Goal: Task Accomplishment & Management: Complete application form

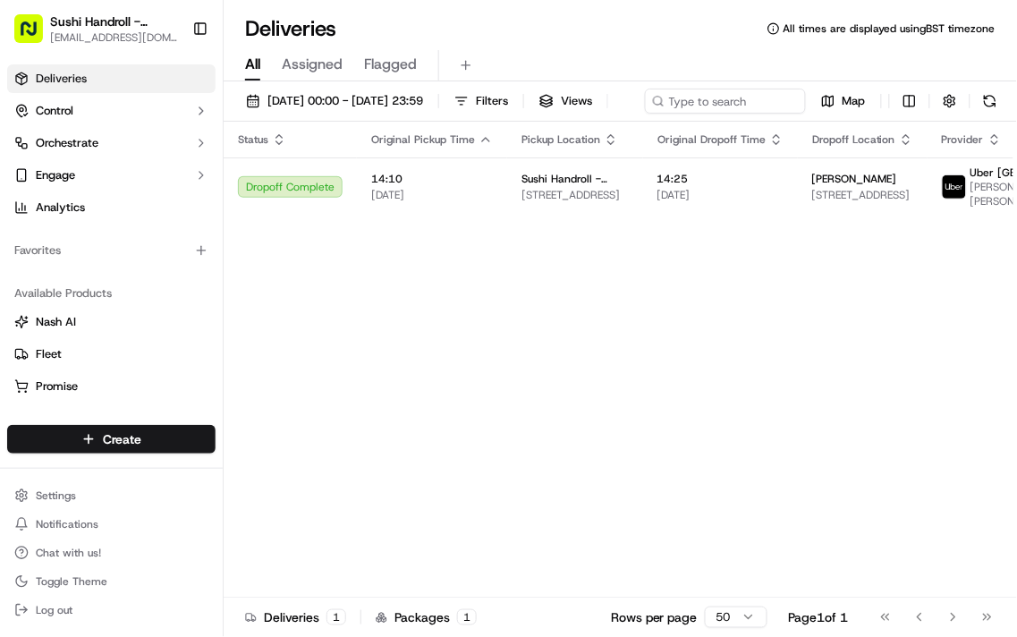
click at [134, 442] on html "Sushi Handroll - [PERSON_NAME] [PERSON_NAME][EMAIL_ADDRESS][DOMAIN_NAME] Toggle…" at bounding box center [508, 318] width 1017 height 637
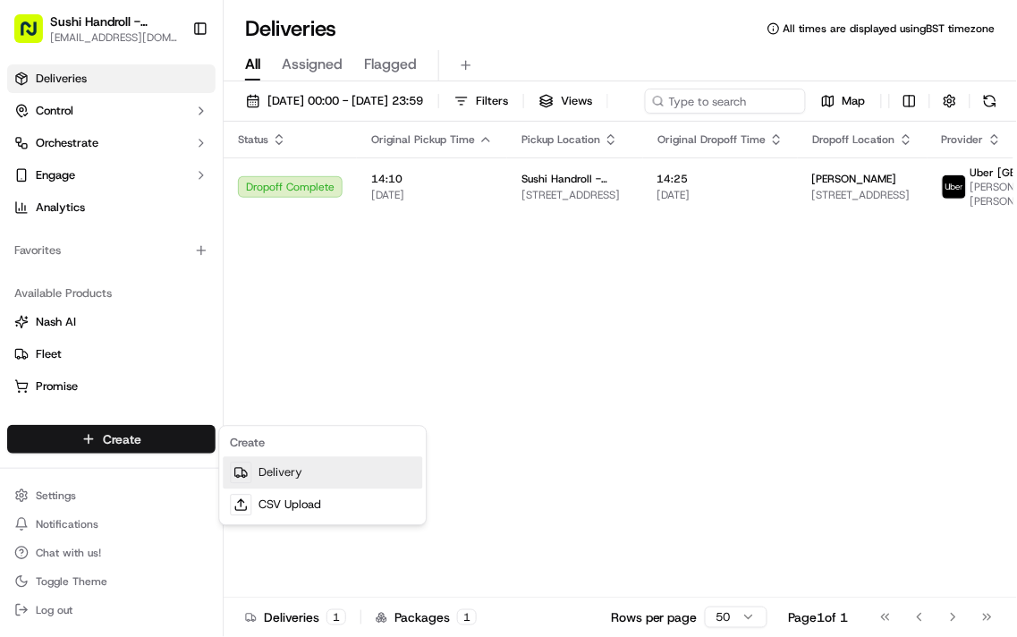
click at [290, 472] on link "Delivery" at bounding box center [323, 473] width 200 height 32
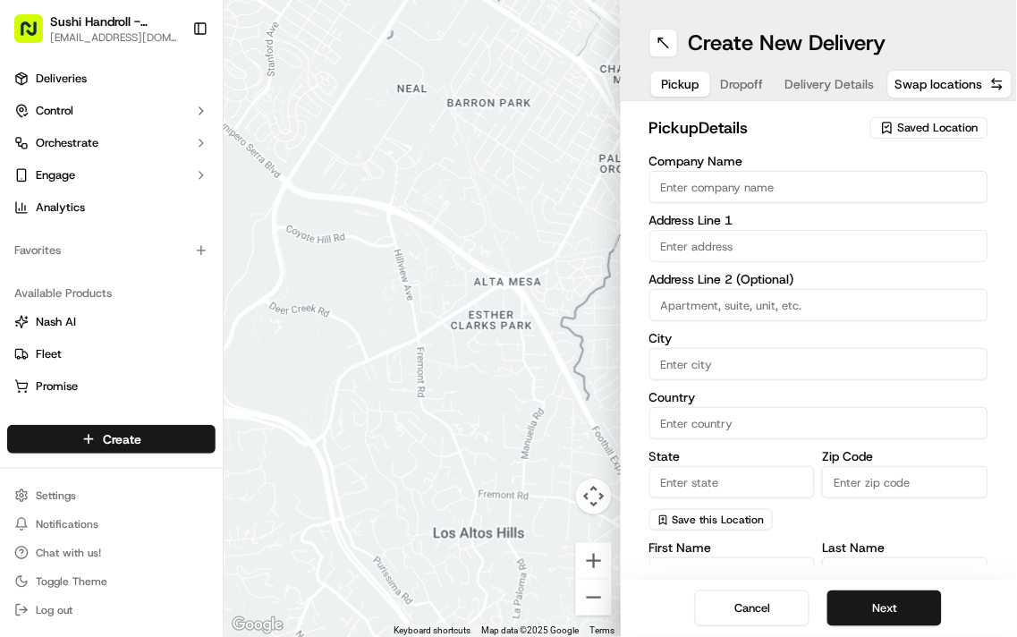
click at [701, 186] on input "Company Name" at bounding box center [820, 187] width 340 height 32
type input "sushi handroll limited"
type input "[STREET_ADDRESS]"
type input "[GEOGRAPHIC_DATA]"
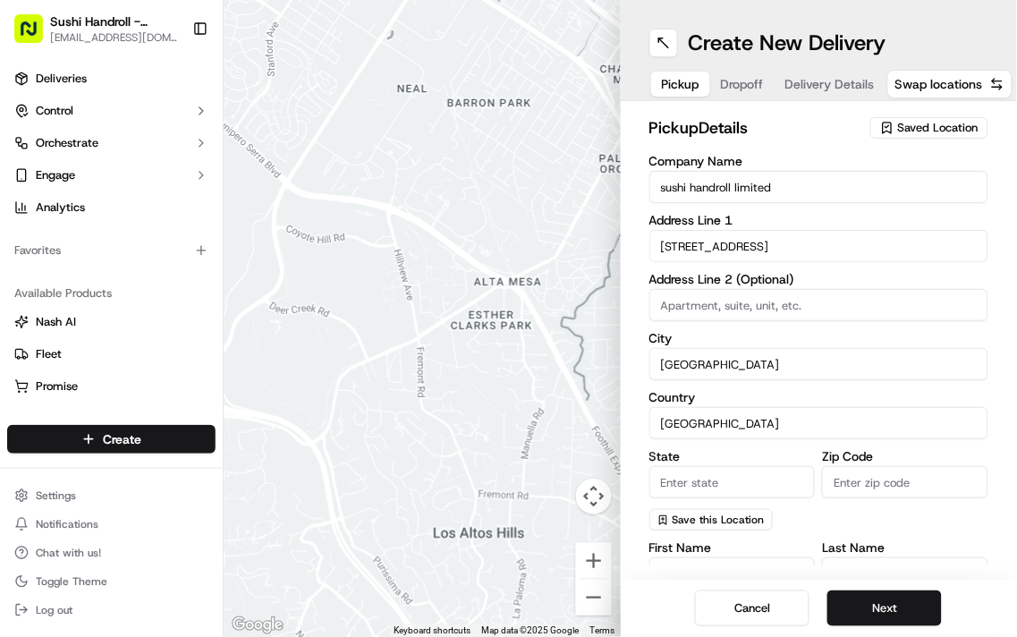
type input "rm1 1ra"
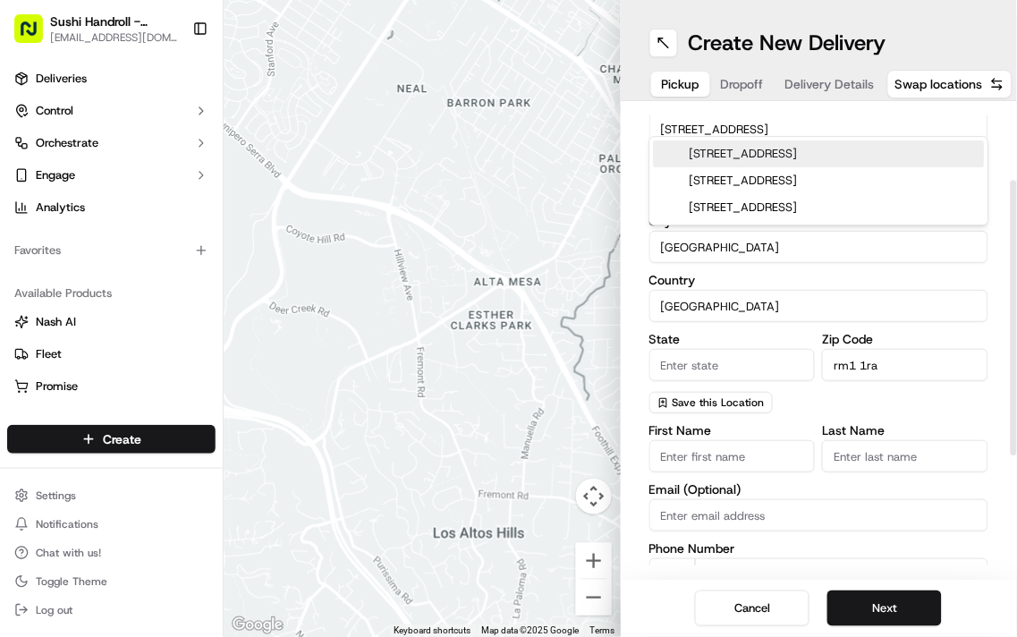
scroll to position [138, 0]
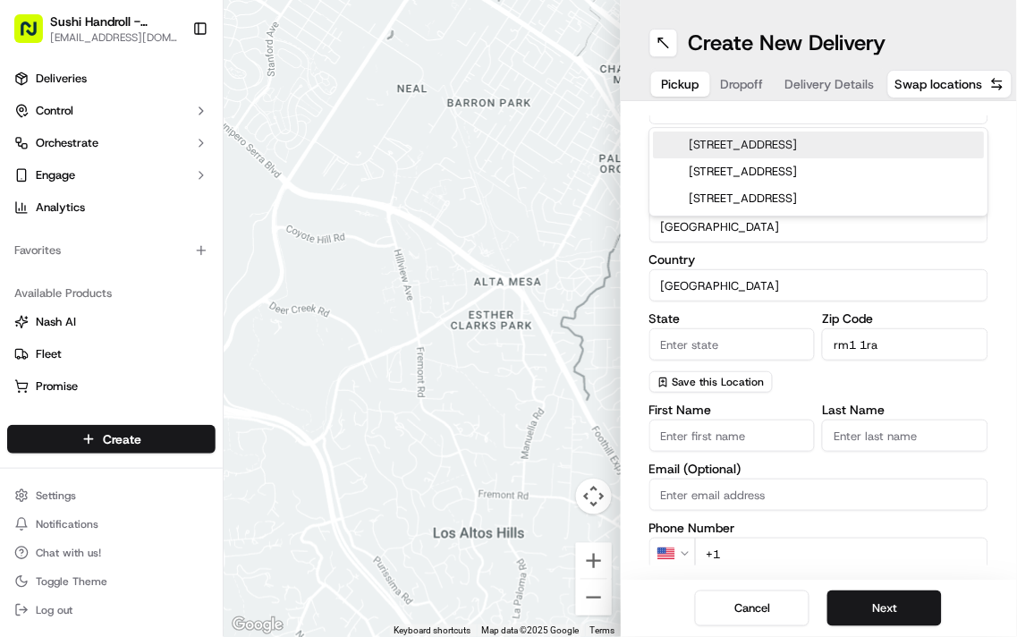
click at [732, 430] on input "First Name" at bounding box center [733, 436] width 166 height 32
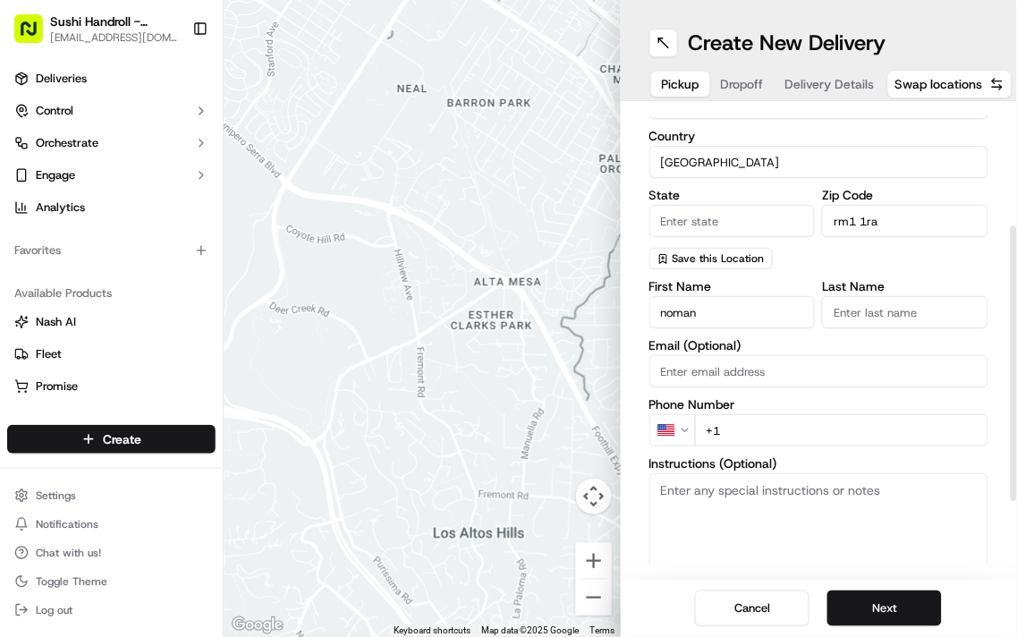
scroll to position [332, 0]
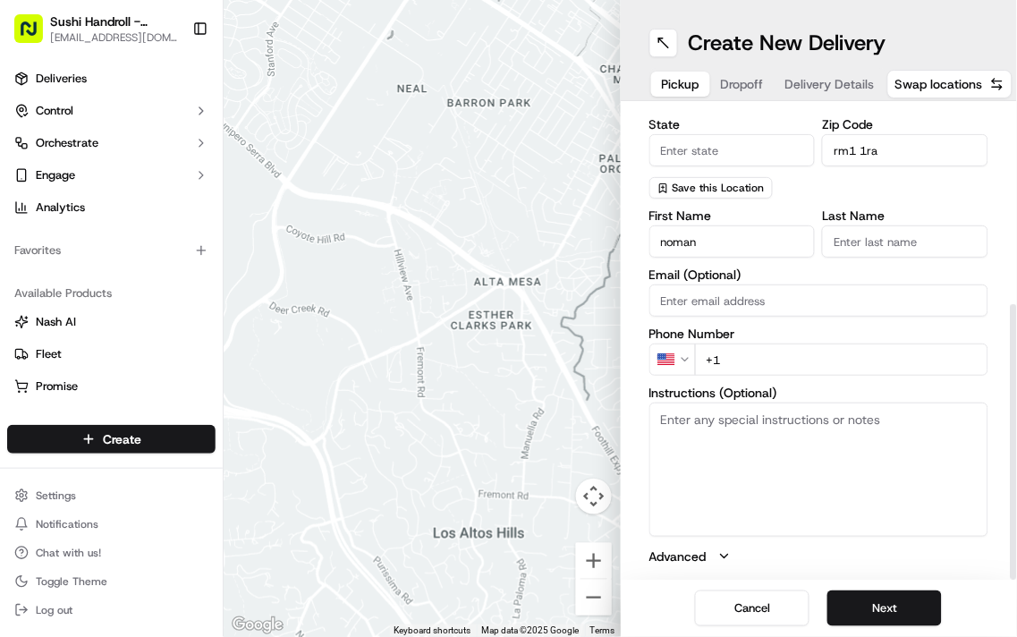
type input "noman"
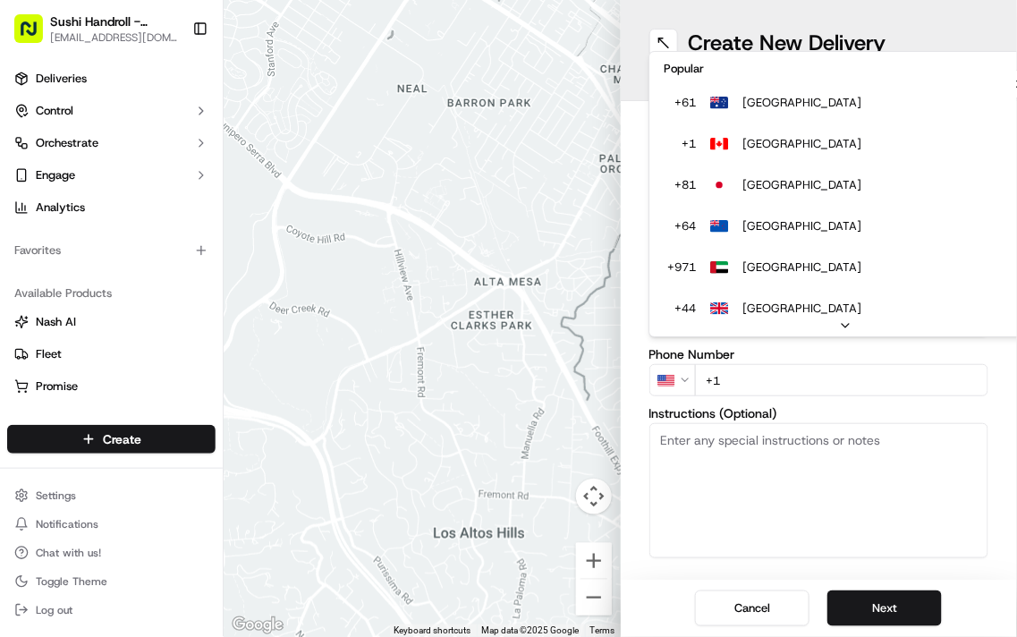
click at [663, 361] on html "Sushi Handroll - [PERSON_NAME] [PERSON_NAME][EMAIL_ADDRESS][DOMAIN_NAME] Toggle…" at bounding box center [508, 318] width 1017 height 637
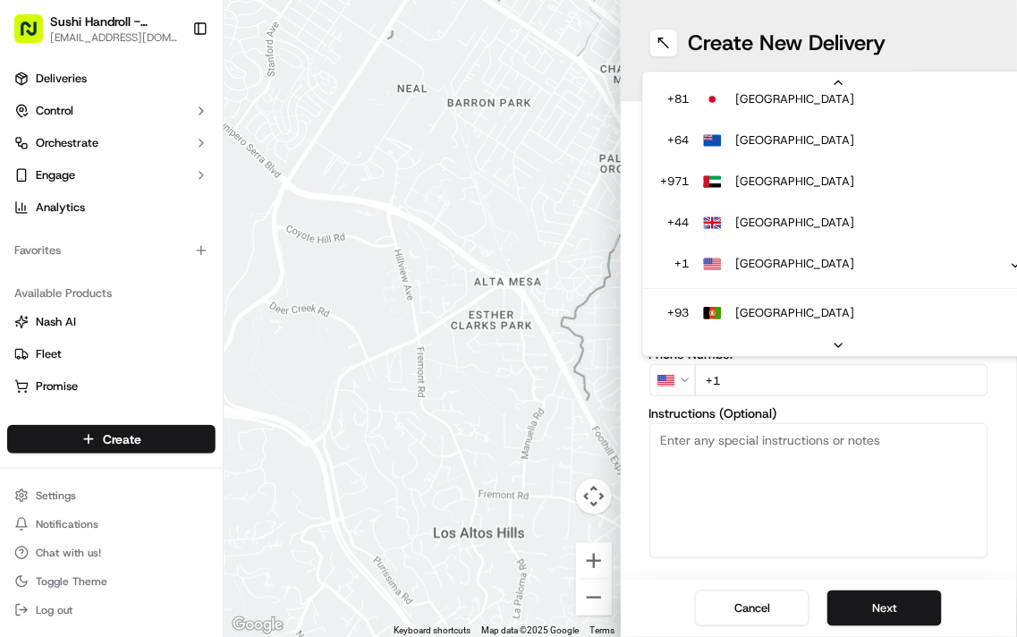
scroll to position [155, 0]
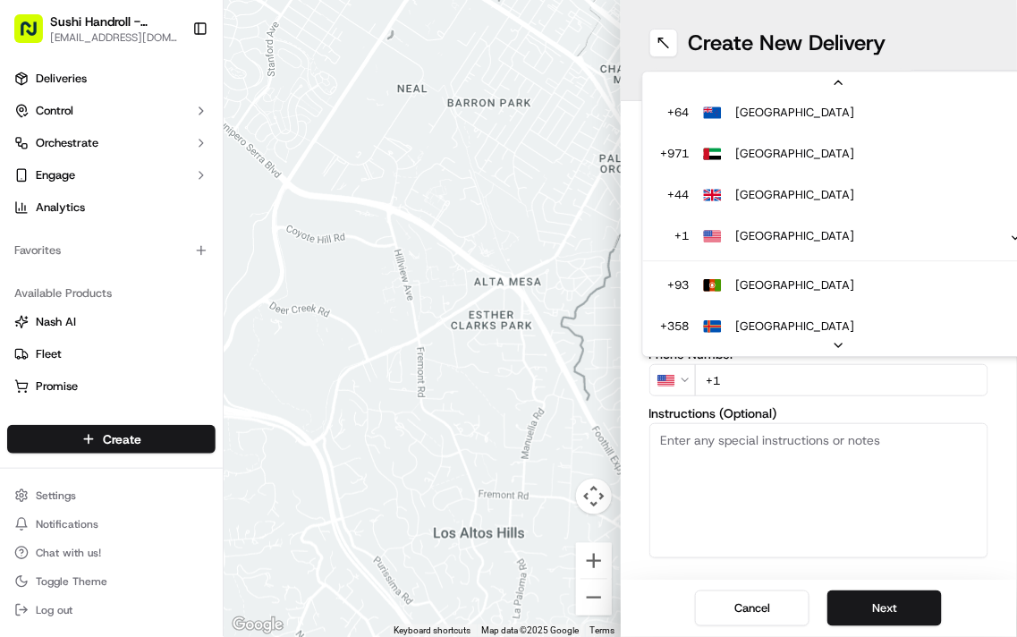
click at [777, 199] on div "Company Name sushi handroll limited Address Line [GEOGRAPHIC_DATA] Address Line…" at bounding box center [820, 205] width 340 height 764
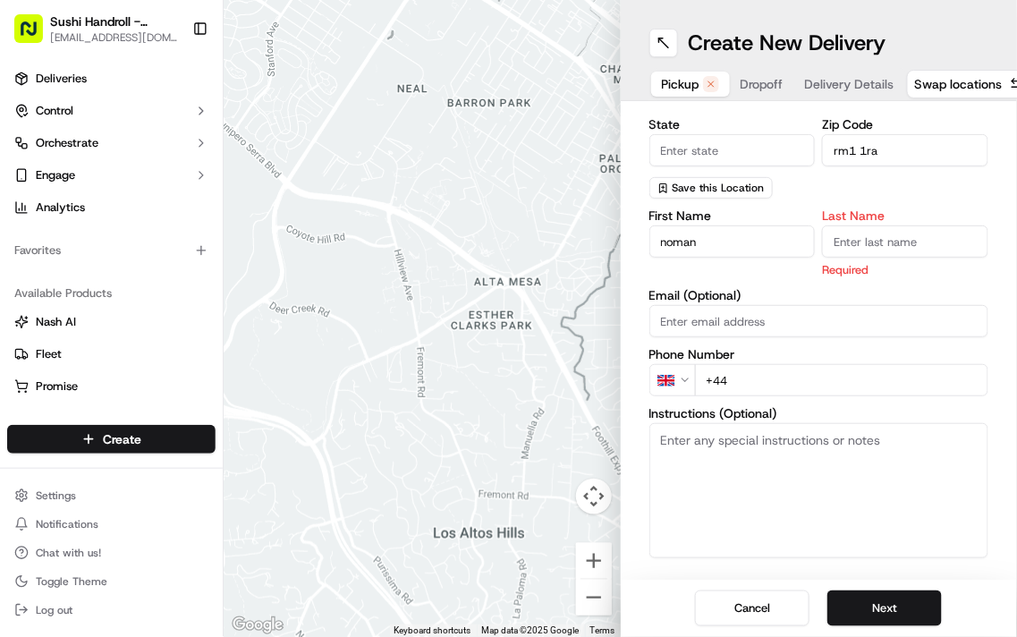
click at [774, 378] on input "+44" at bounding box center [842, 380] width 294 height 32
type input "[PHONE_NUMBER]"
click at [807, 446] on textarea "Instructions (Optional)" at bounding box center [820, 490] width 340 height 134
click at [855, 239] on input "Last Name" at bounding box center [905, 241] width 166 height 32
type input "nomi"
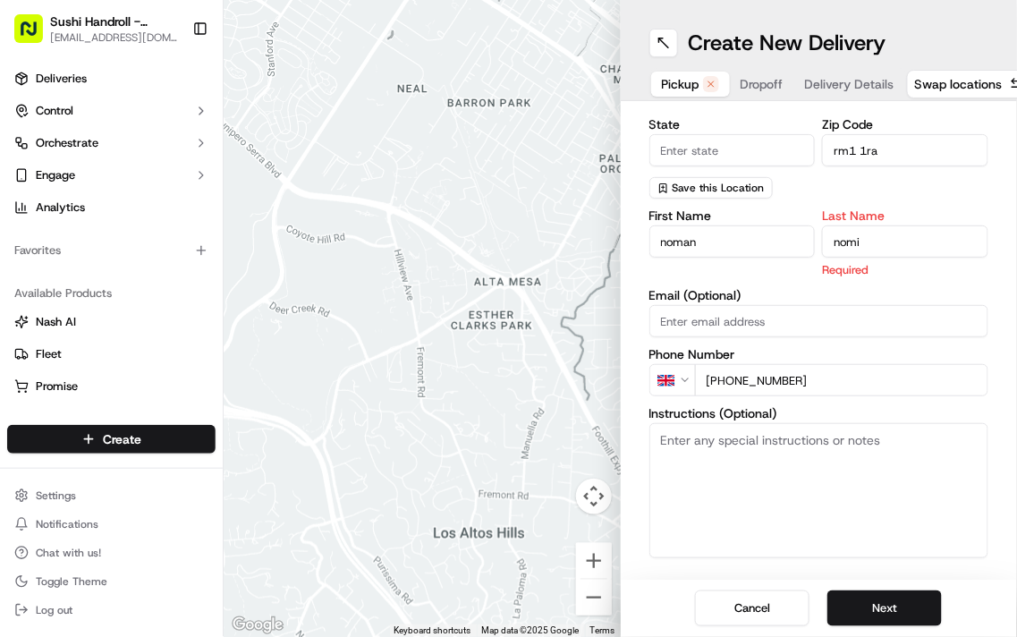
click at [778, 320] on div "First Name [PERSON_NAME] Last Name nomi Required Email (Optional) Phone Number …" at bounding box center [820, 398] width 340 height 378
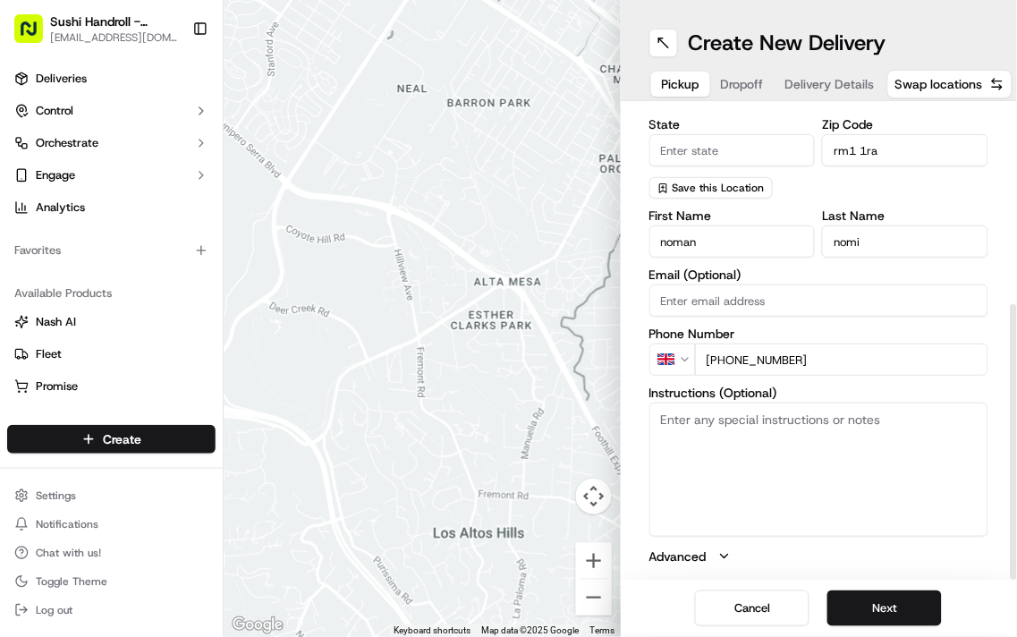
click at [745, 81] on span "Dropoff" at bounding box center [742, 84] width 43 height 18
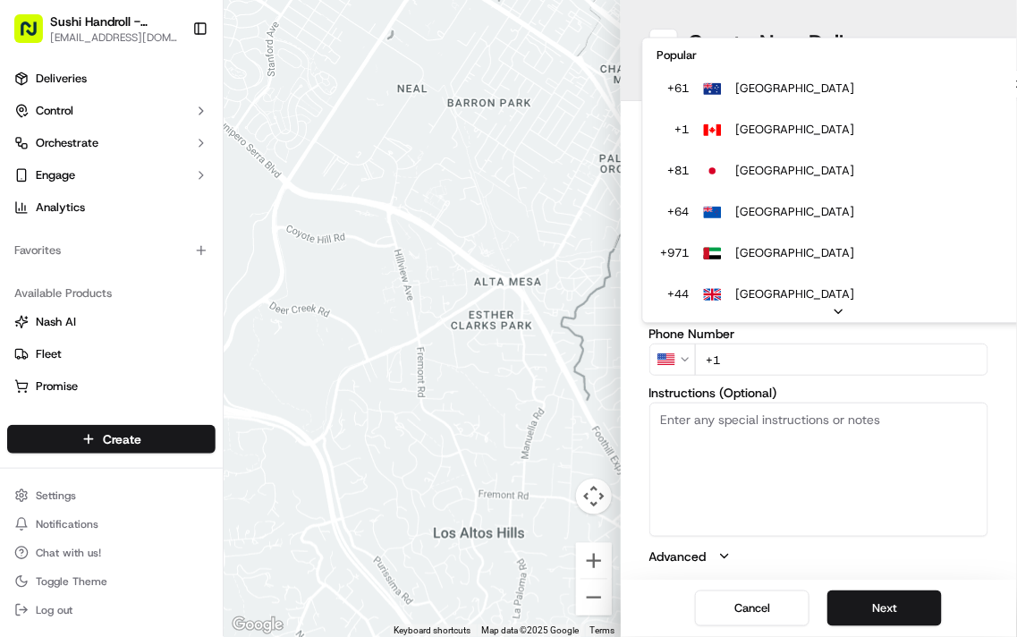
click at [666, 342] on html "Sushi Handroll - [PERSON_NAME] [PERSON_NAME][EMAIL_ADDRESS][DOMAIN_NAME] Toggle…" at bounding box center [508, 318] width 1017 height 637
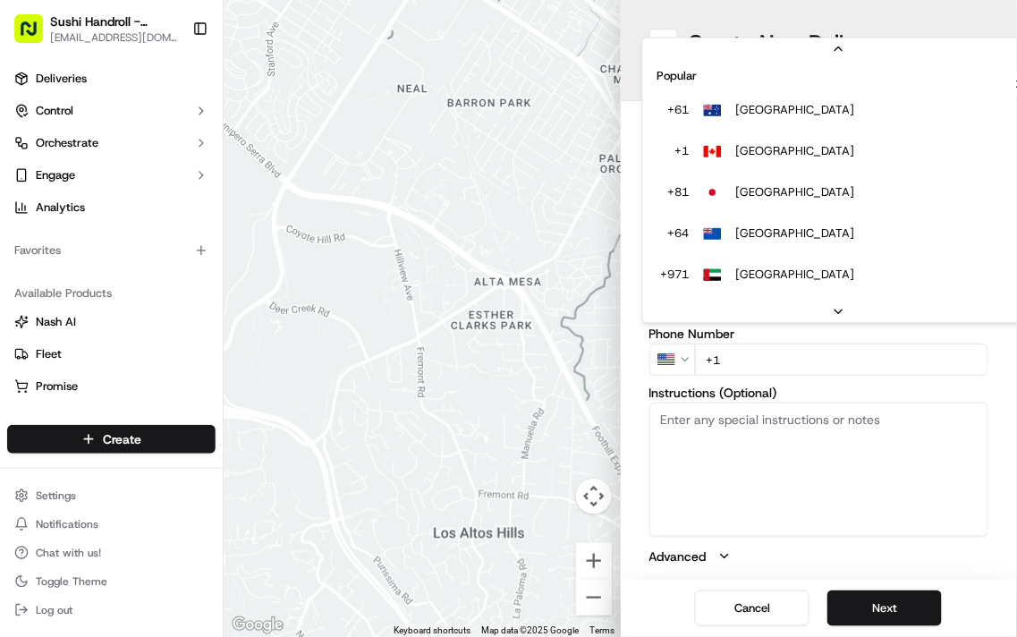
scroll to position [76, 0]
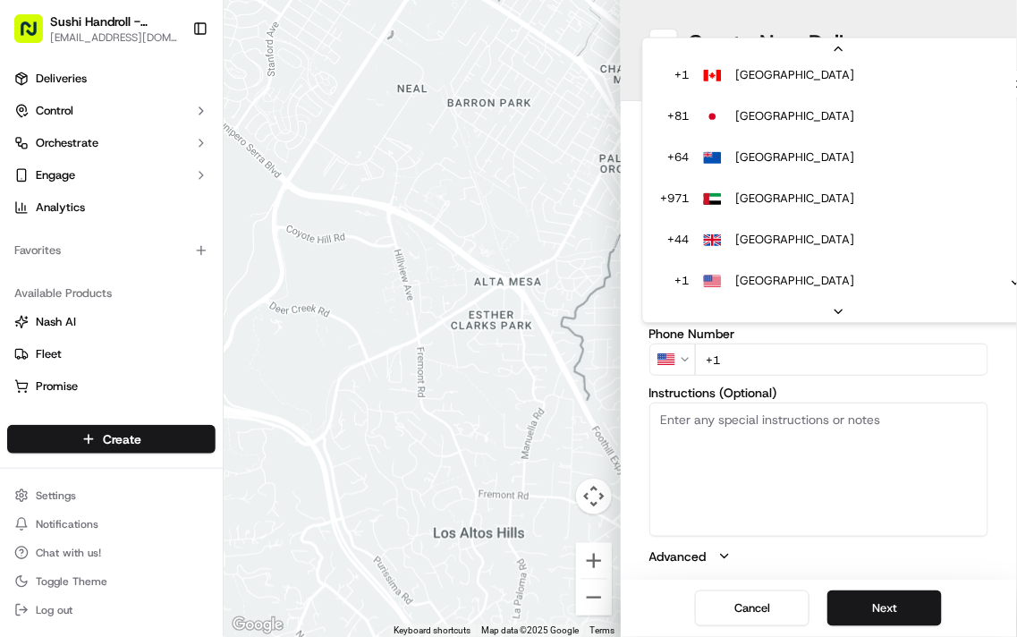
click at [771, 239] on input "First Name" at bounding box center [733, 241] width 166 height 32
type input "+44"
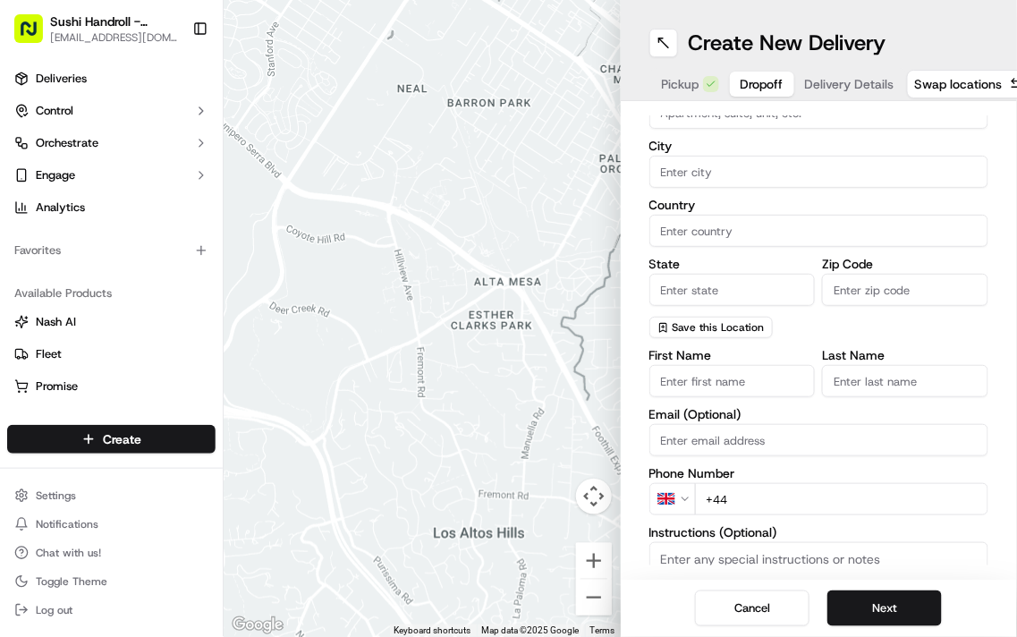
click at [902, 277] on input "Zip Code" at bounding box center [905, 290] width 166 height 32
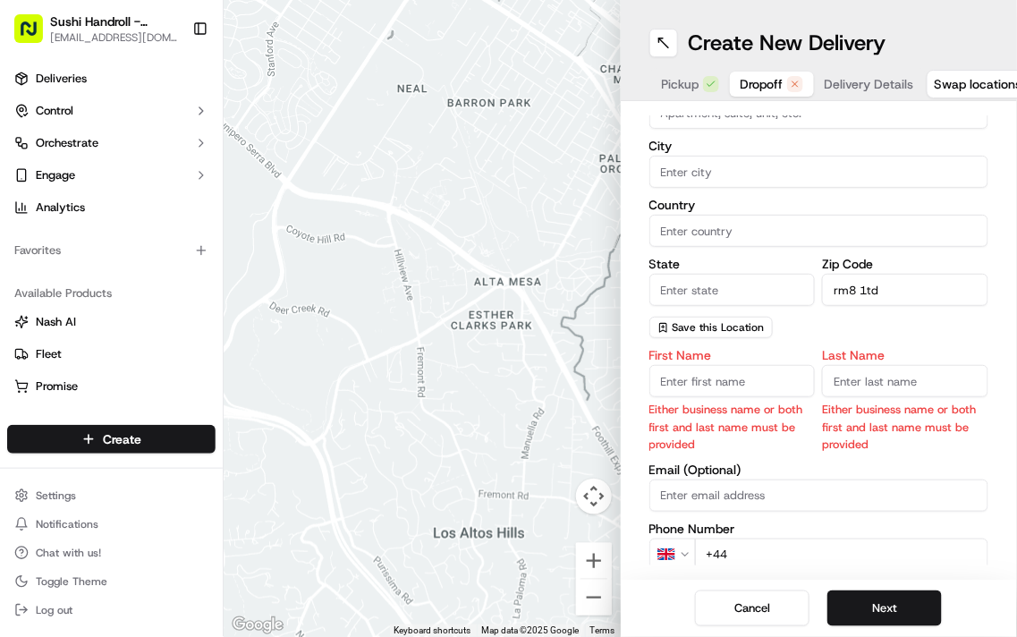
type input "rm8 1td"
click at [699, 365] on input "First Name" at bounding box center [733, 381] width 166 height 32
type input "lilly"
click at [923, 367] on input "Last Name" at bounding box center [905, 381] width 166 height 32
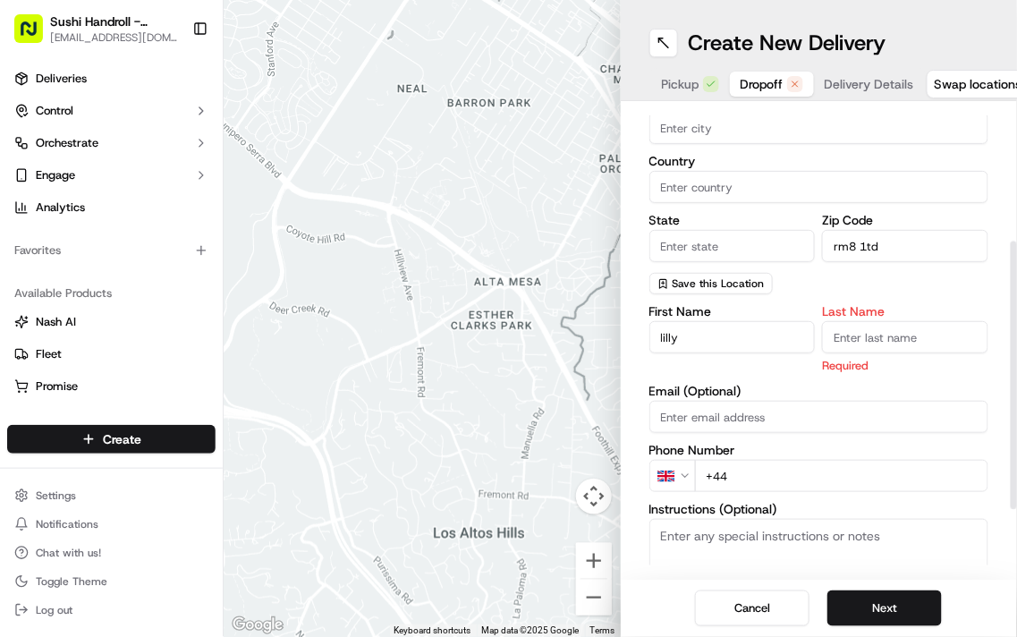
scroll to position [244, 0]
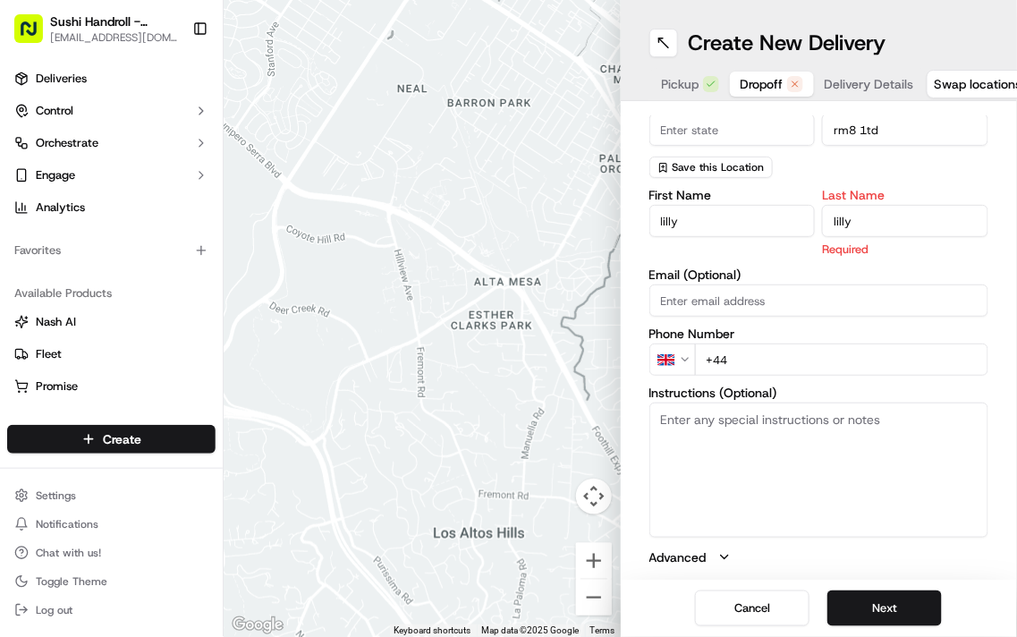
type input "lilly"
click at [754, 344] on input "+44" at bounding box center [842, 360] width 294 height 32
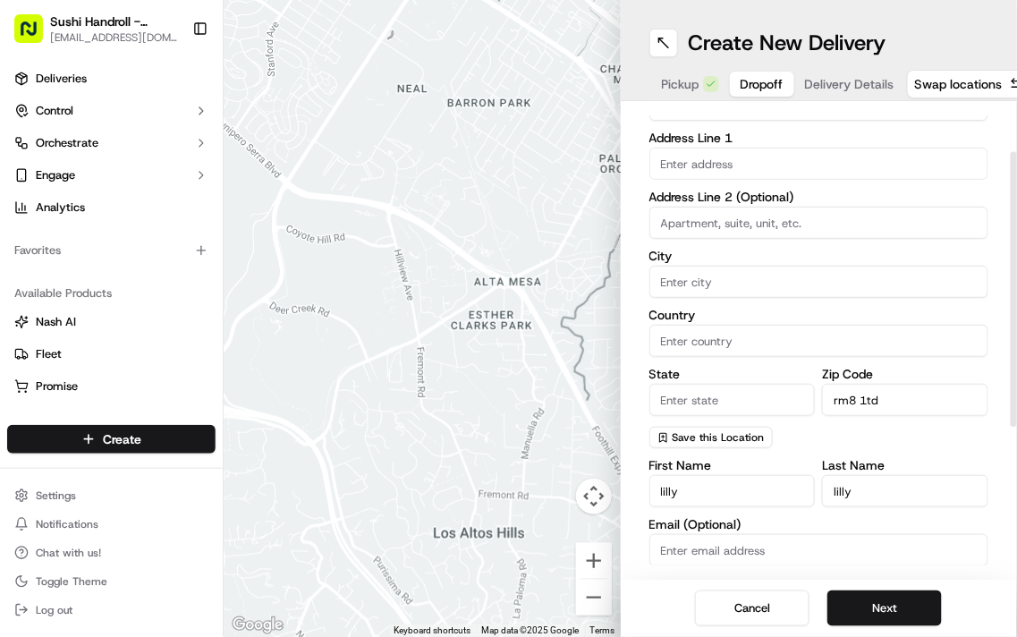
scroll to position [0, 0]
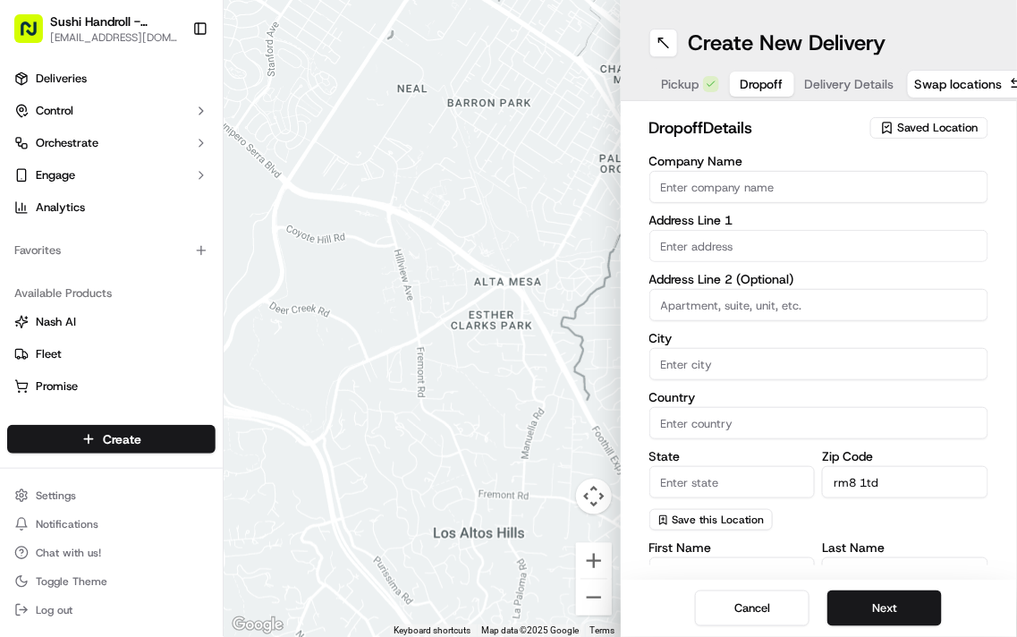
click at [739, 230] on input "text" at bounding box center [820, 246] width 340 height 32
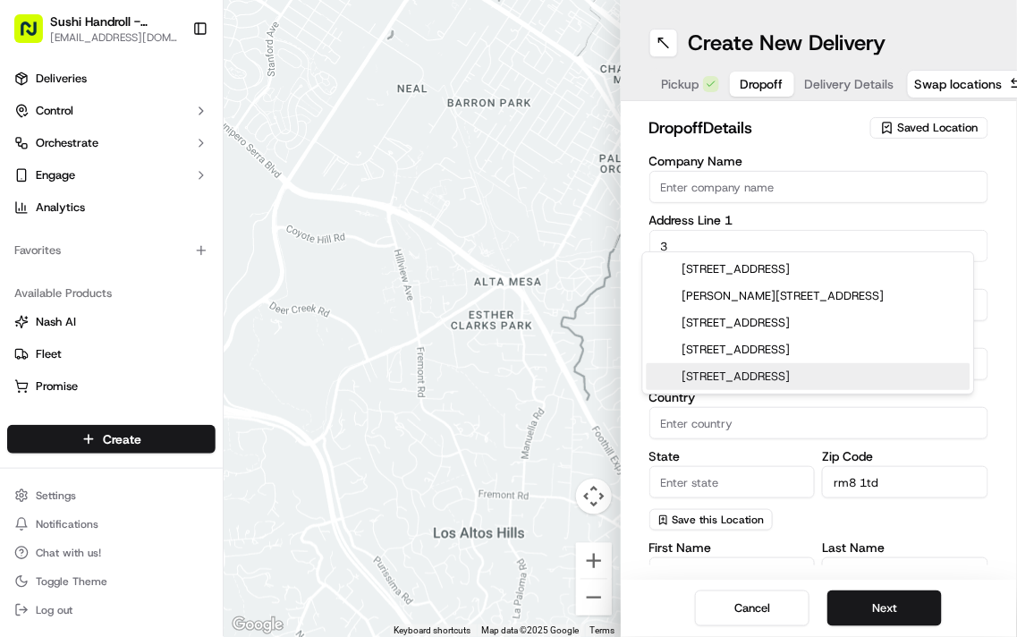
click at [931, 230] on input "3" at bounding box center [820, 246] width 340 height 32
click at [915, 236] on input "3" at bounding box center [820, 246] width 340 height 32
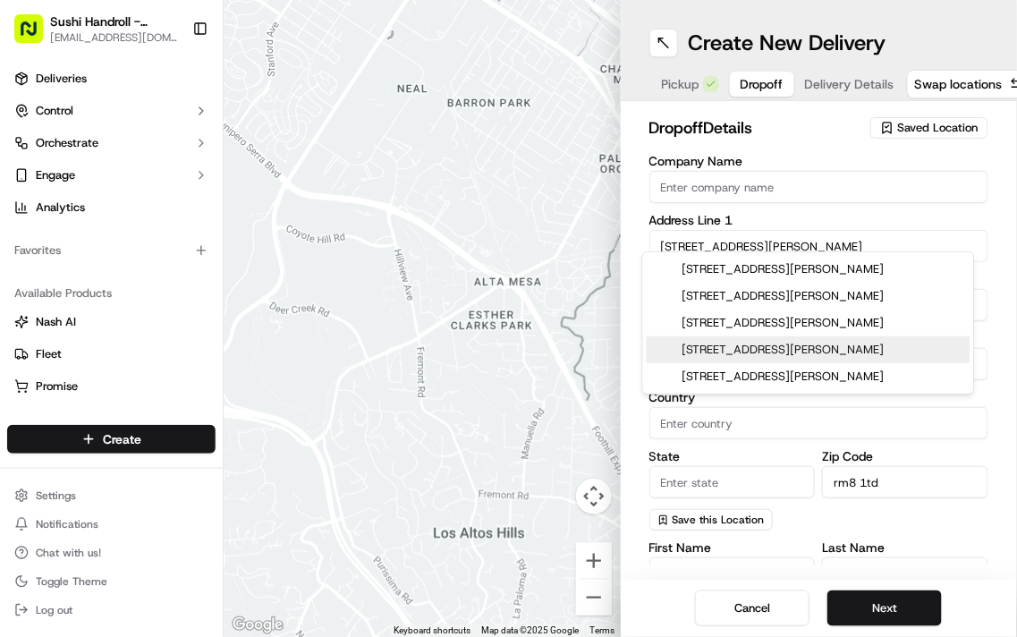
click at [675, 351] on div "[STREET_ADDRESS][PERSON_NAME]" at bounding box center [809, 349] width 324 height 27
type input "[STREET_ADDRESS][PERSON_NAME]"
type input "[GEOGRAPHIC_DATA]"
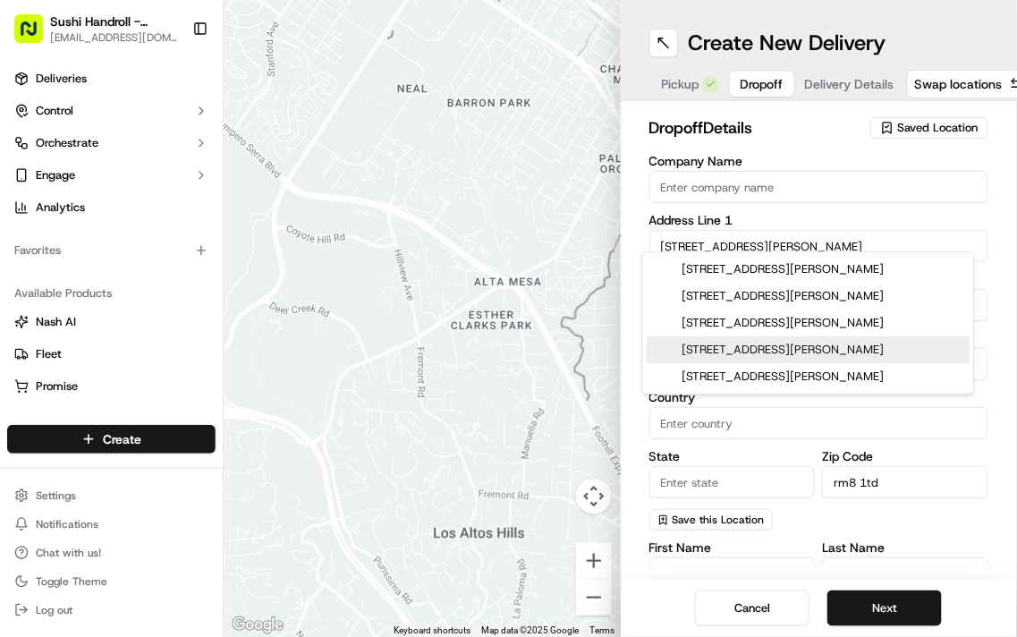
type input "RM8 1TD"
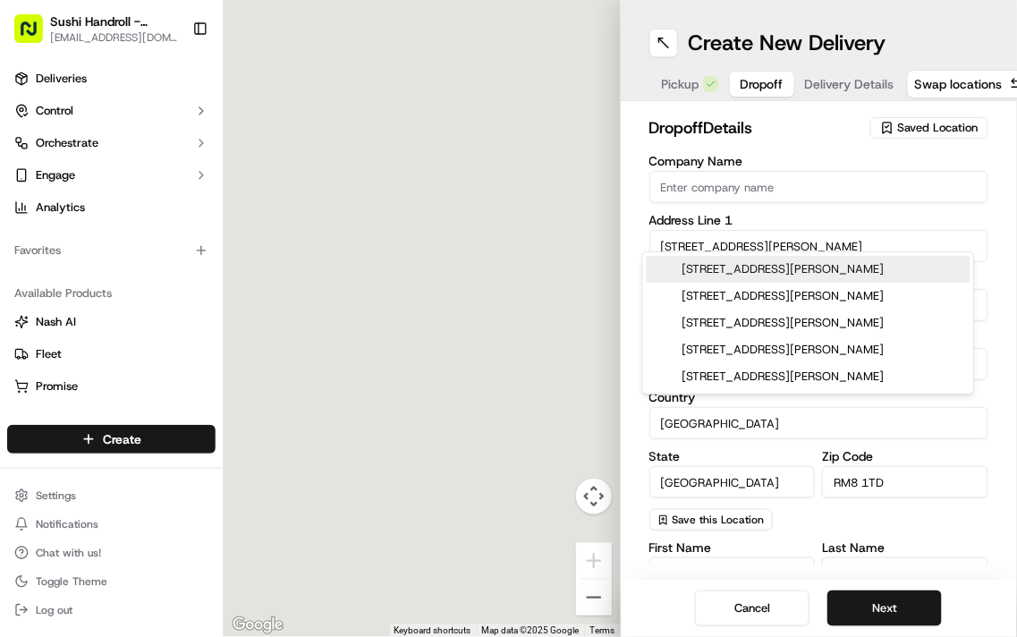
type input "[STREET_ADDRESS][PERSON_NAME]"
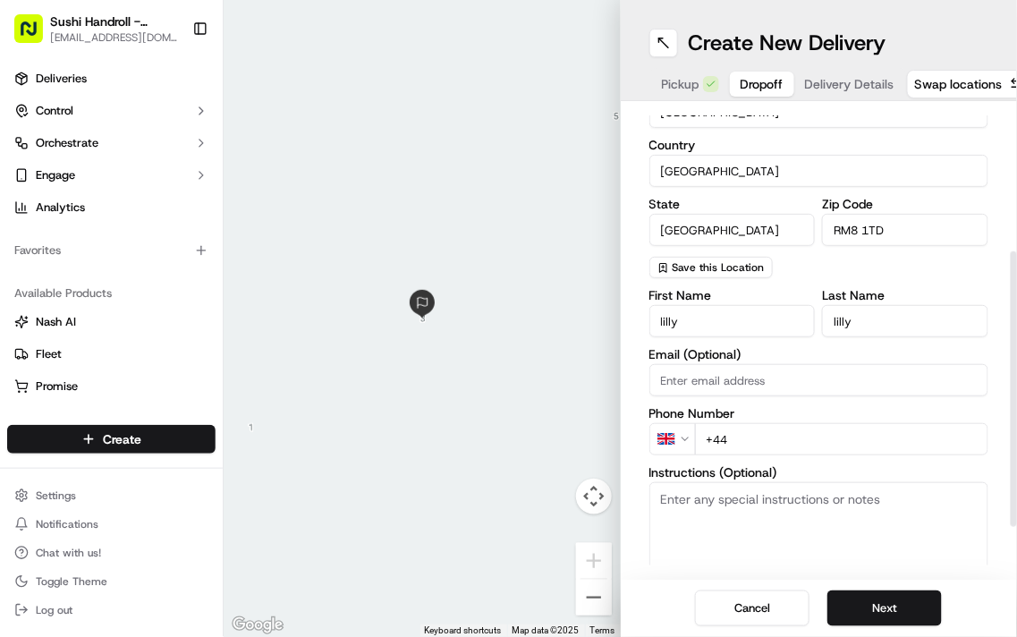
scroll to position [245, 0]
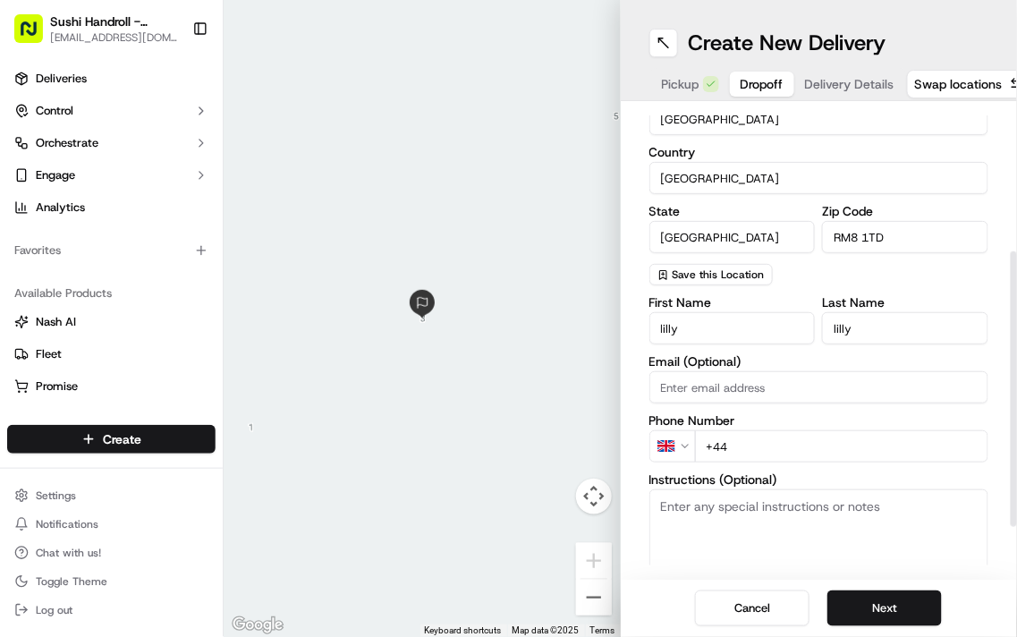
click at [747, 430] on input "+44" at bounding box center [842, 446] width 294 height 32
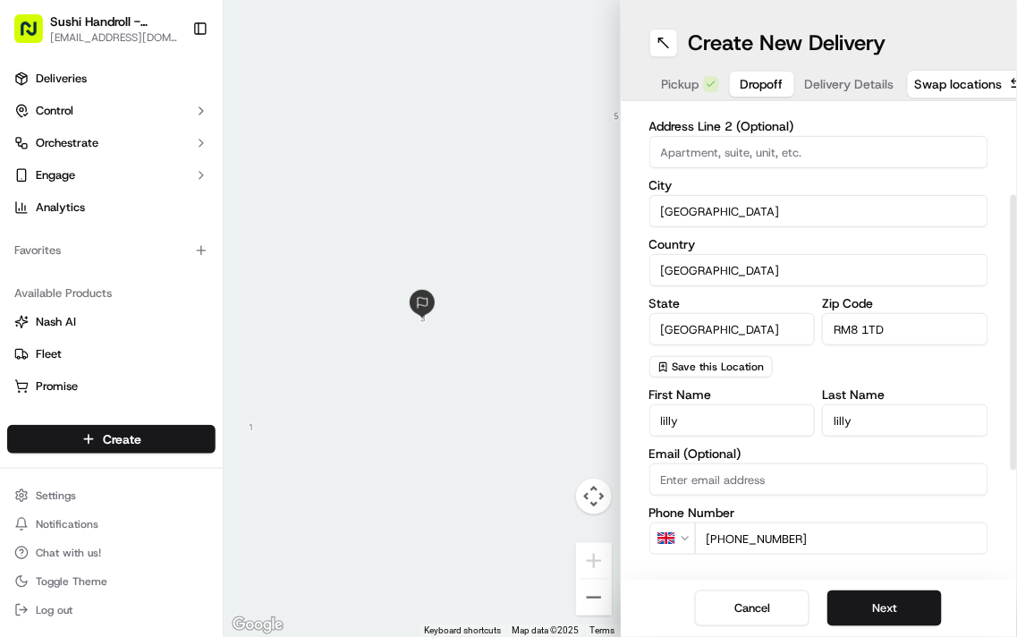
scroll to position [0, 0]
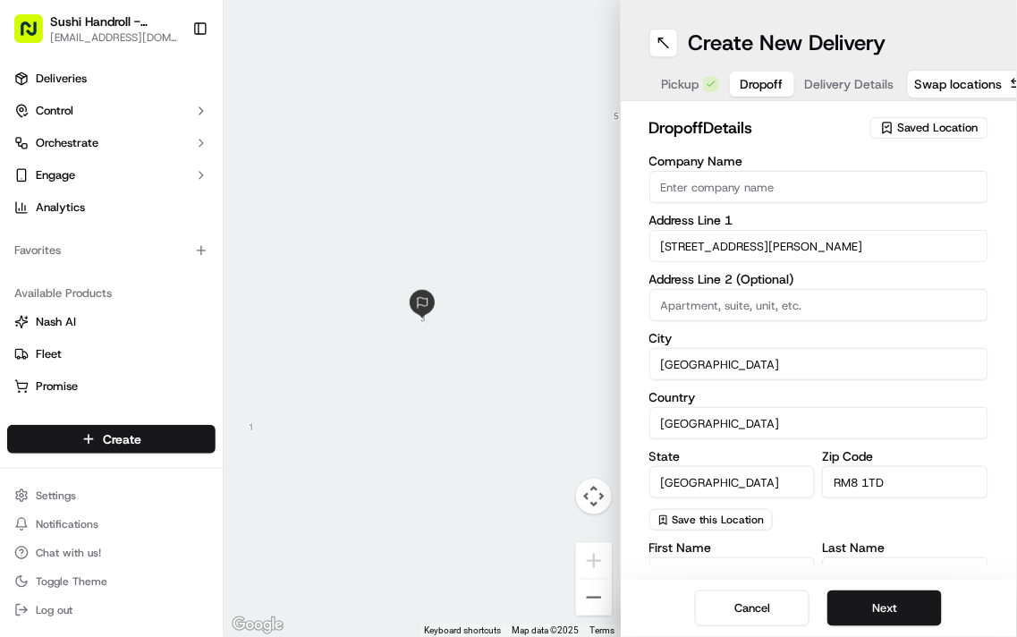
type input "[PHONE_NUMBER]"
click at [753, 171] on input "Company Name" at bounding box center [820, 187] width 340 height 32
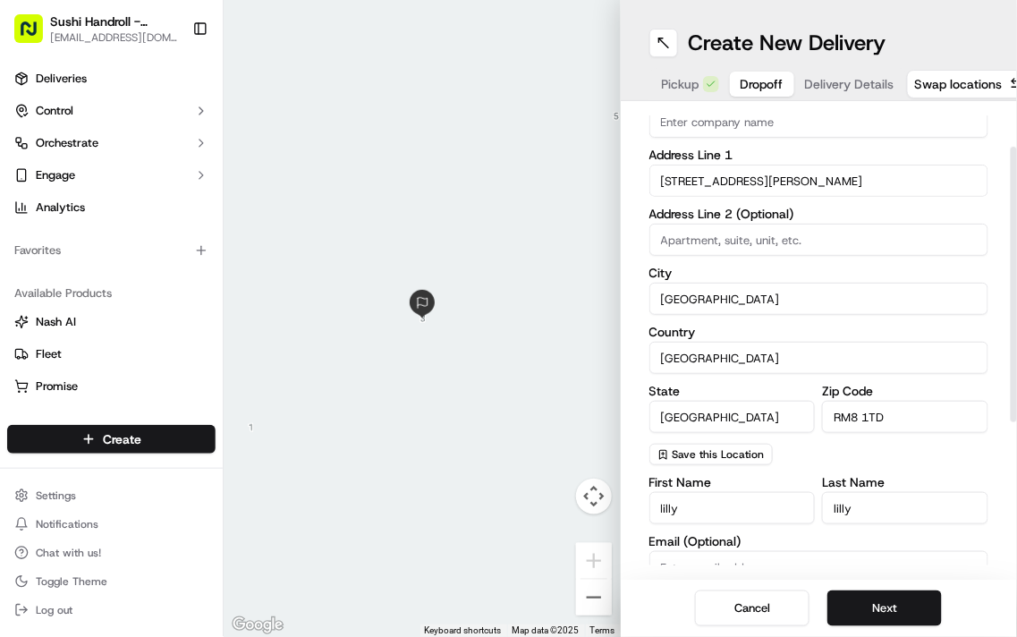
scroll to position [75, 0]
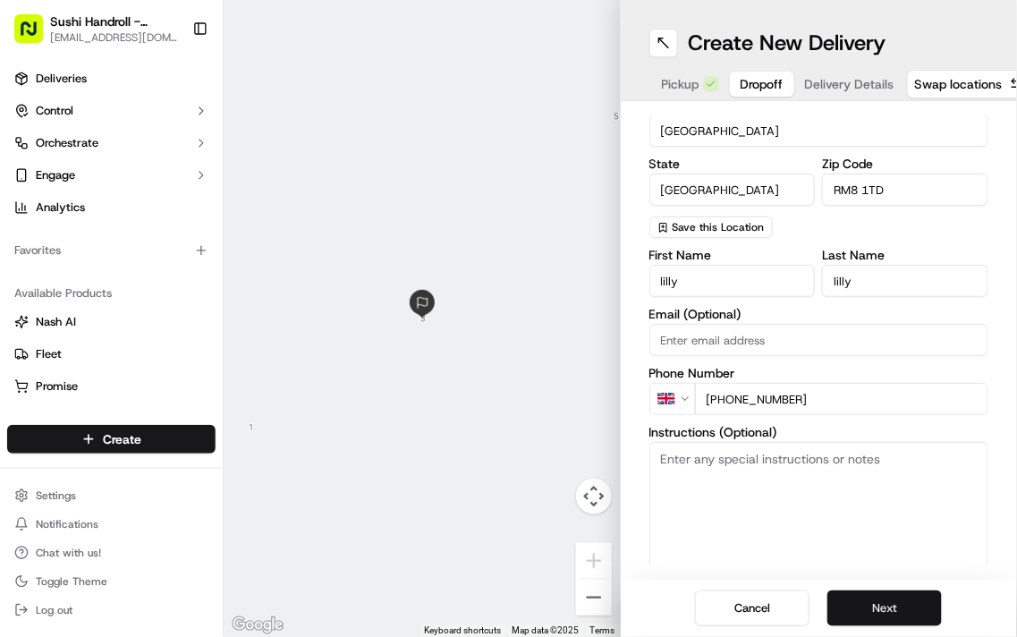
click at [868, 591] on button "Next" at bounding box center [885, 609] width 115 height 36
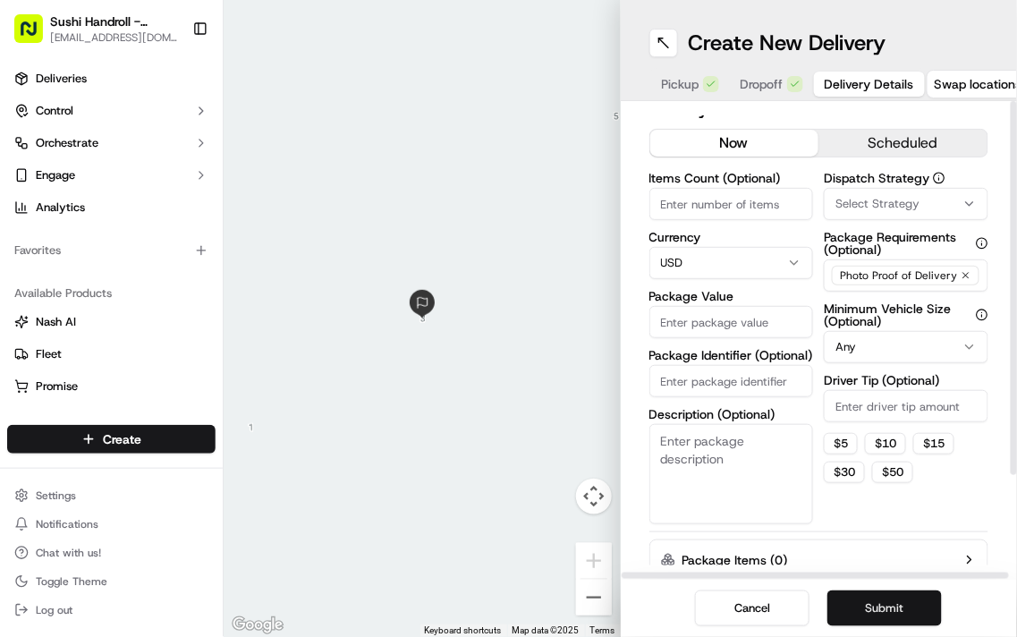
scroll to position [0, 0]
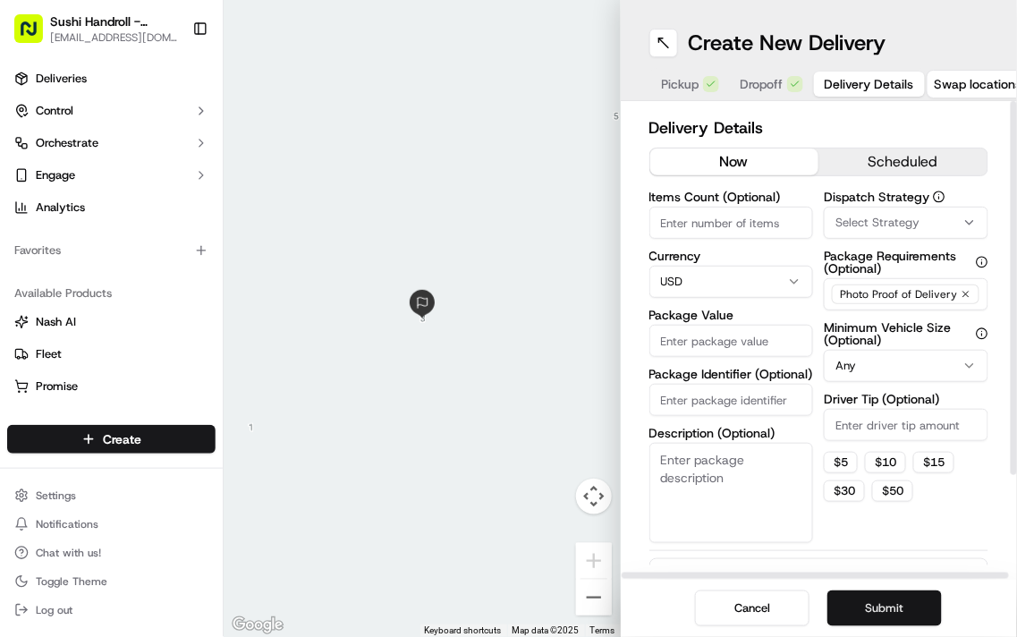
click at [777, 264] on html "Sushi Handroll - [PERSON_NAME] [PERSON_NAME][EMAIL_ADDRESS][DOMAIN_NAME] Toggle…" at bounding box center [508, 318] width 1017 height 637
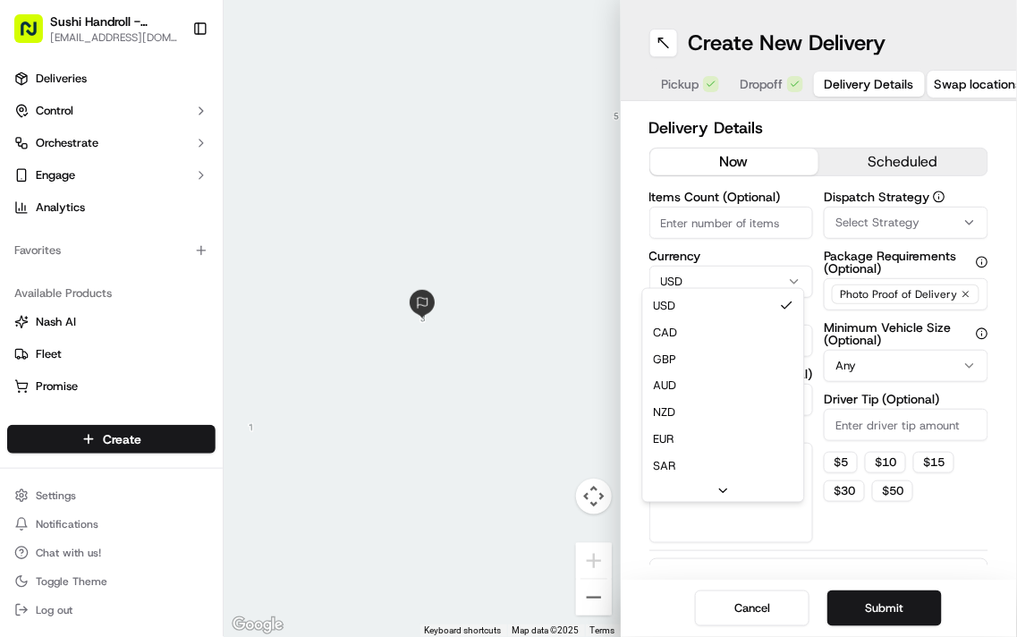
click at [685, 368] on label "Package Identifier (Optional)" at bounding box center [732, 374] width 165 height 13
click at [685, 384] on input "Package Identifier (Optional)" at bounding box center [732, 400] width 165 height 32
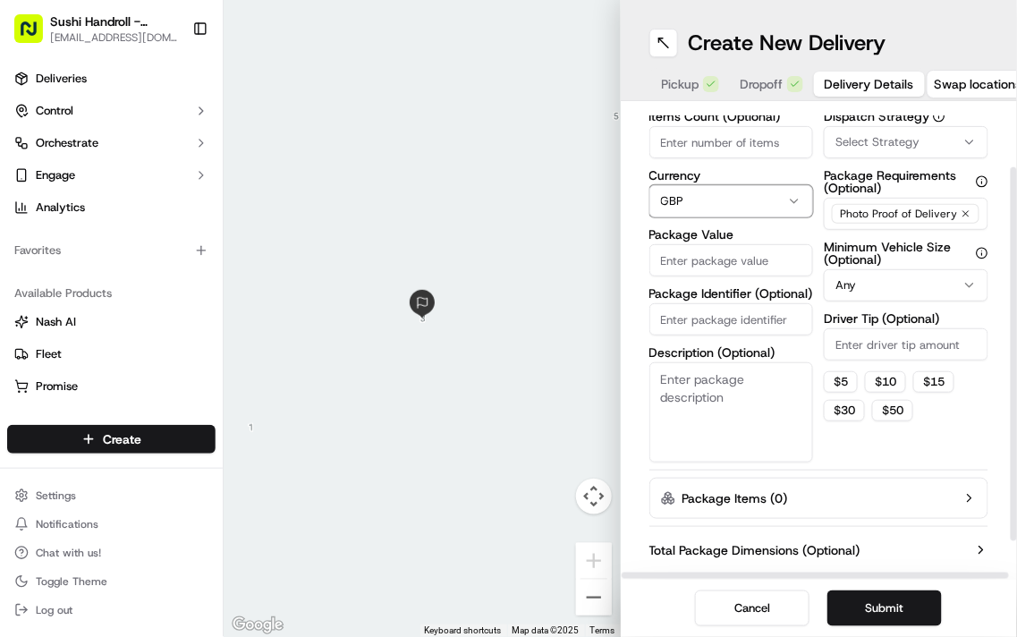
scroll to position [79, 0]
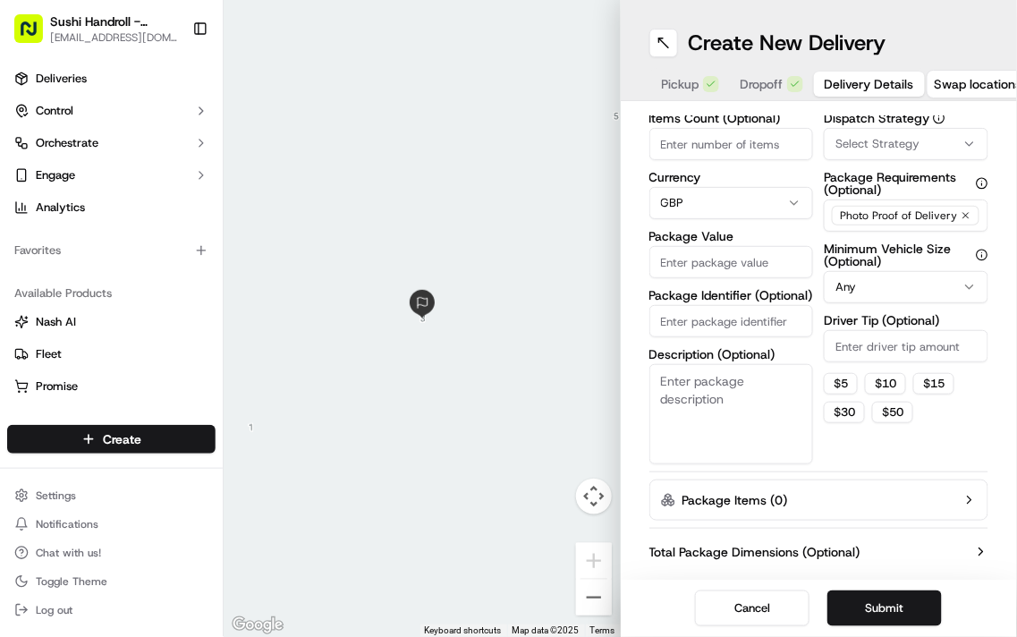
click at [717, 246] on input "Package Value" at bounding box center [732, 262] width 165 height 32
type input "52.06"
click at [714, 428] on textarea "Description (Optional)" at bounding box center [732, 414] width 165 height 100
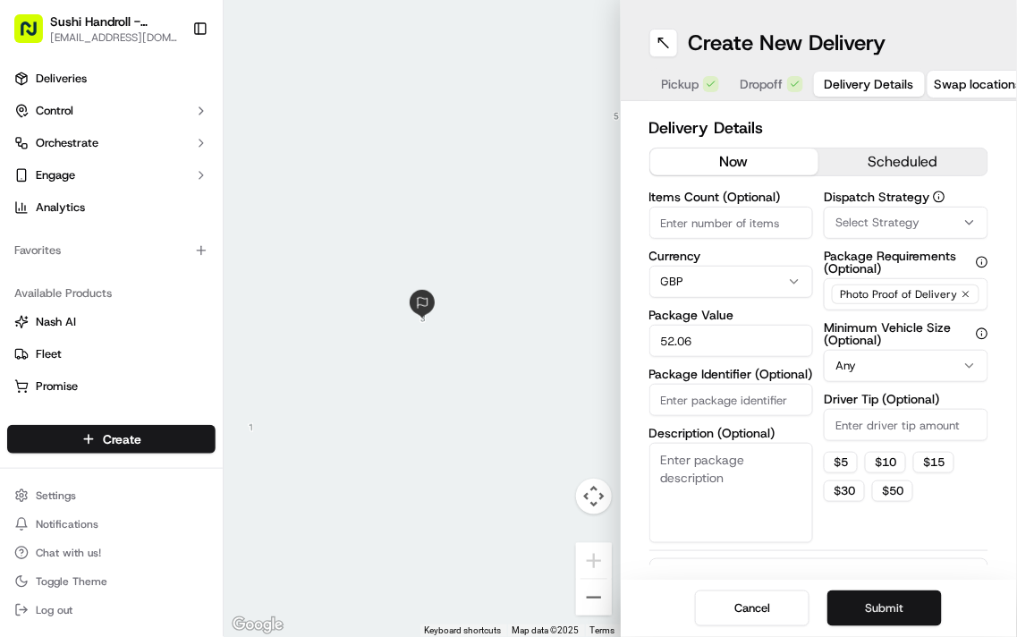
click at [864, 591] on button "Submit" at bounding box center [885, 609] width 115 height 36
click at [686, 75] on span "Pickup" at bounding box center [681, 84] width 38 height 18
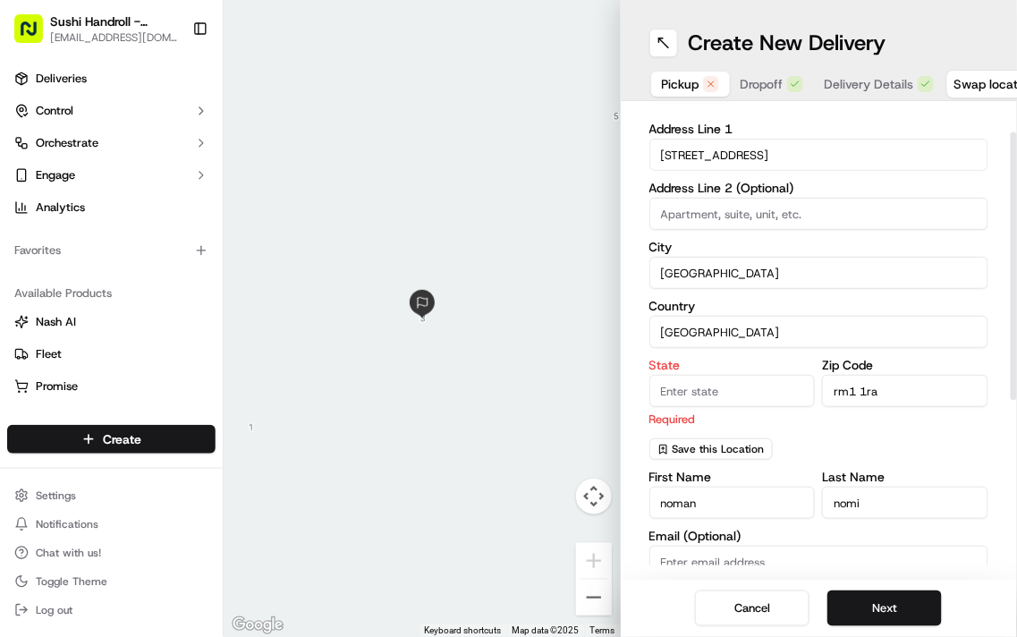
scroll to position [140, 0]
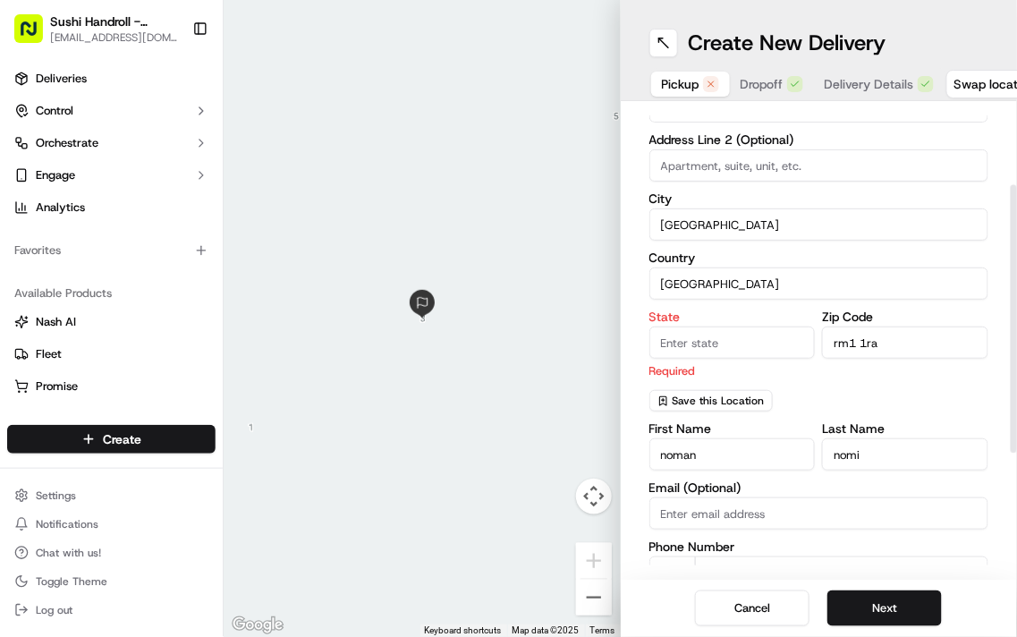
click at [708, 327] on input "State" at bounding box center [733, 343] width 166 height 32
type input "[GEOGRAPHIC_DATA]"
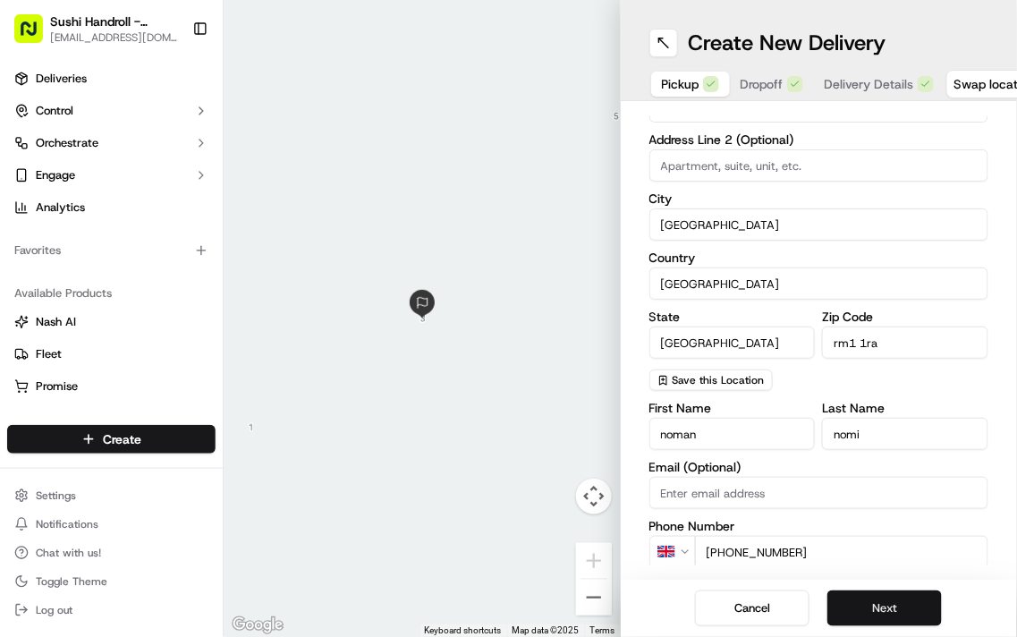
click at [874, 591] on button "Next" at bounding box center [885, 609] width 115 height 36
click at [882, 597] on button "Next" at bounding box center [885, 609] width 115 height 36
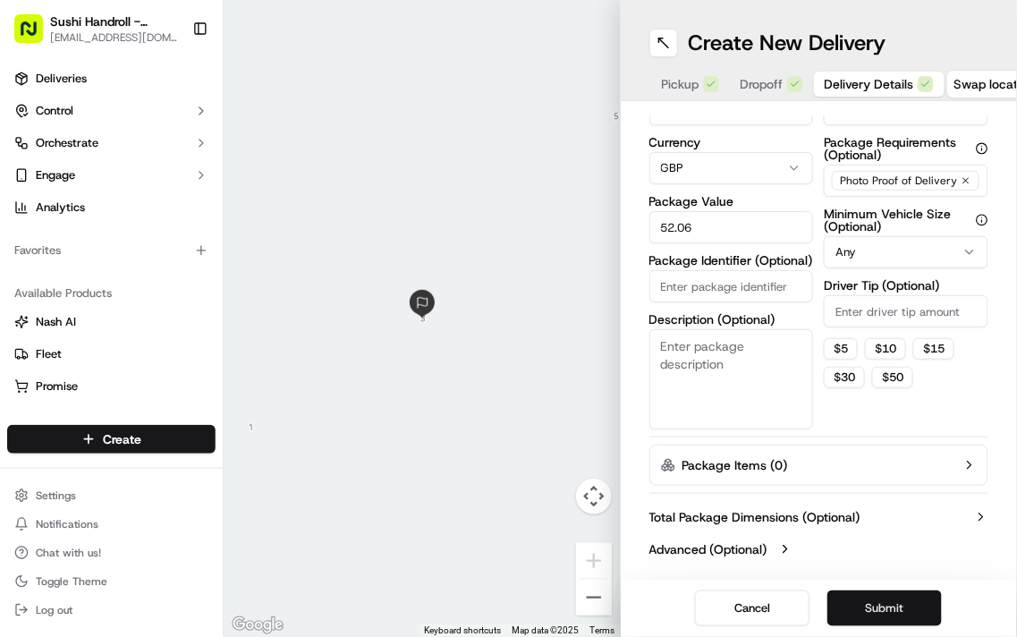
scroll to position [126, 0]
click at [863, 591] on button "Submit" at bounding box center [885, 609] width 115 height 36
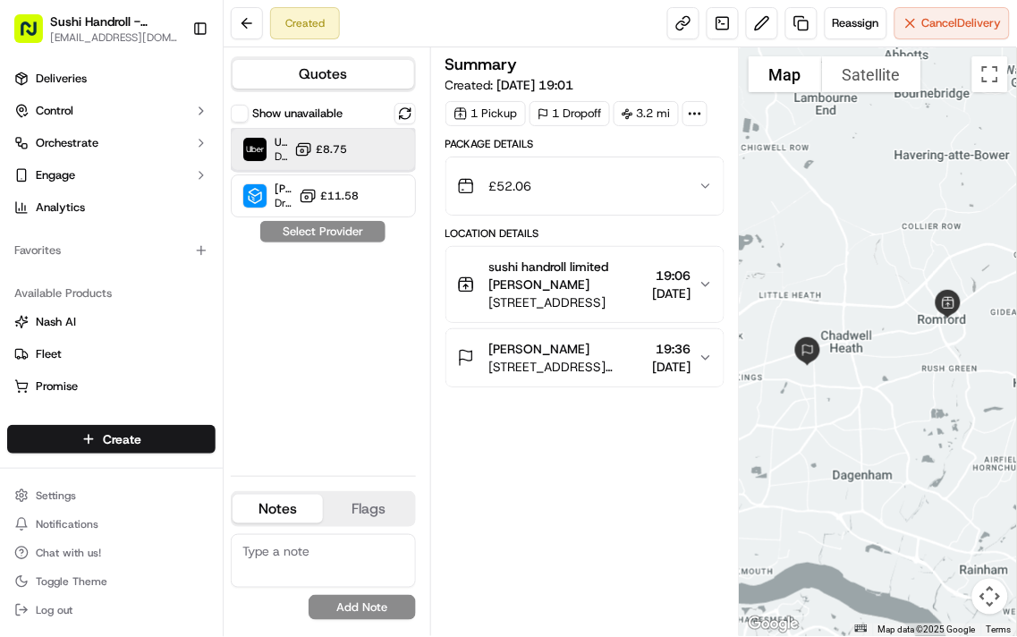
click at [361, 148] on div "Uber UK Dropoff ETA 32 minutes £8.75" at bounding box center [323, 149] width 185 height 43
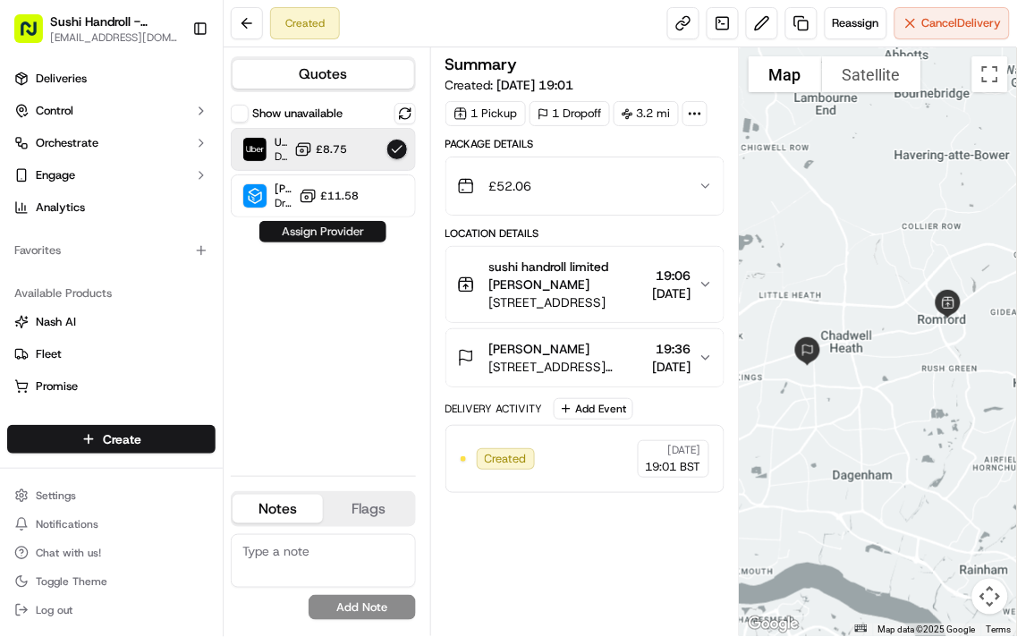
click at [301, 231] on button "Assign Provider" at bounding box center [322, 231] width 127 height 21
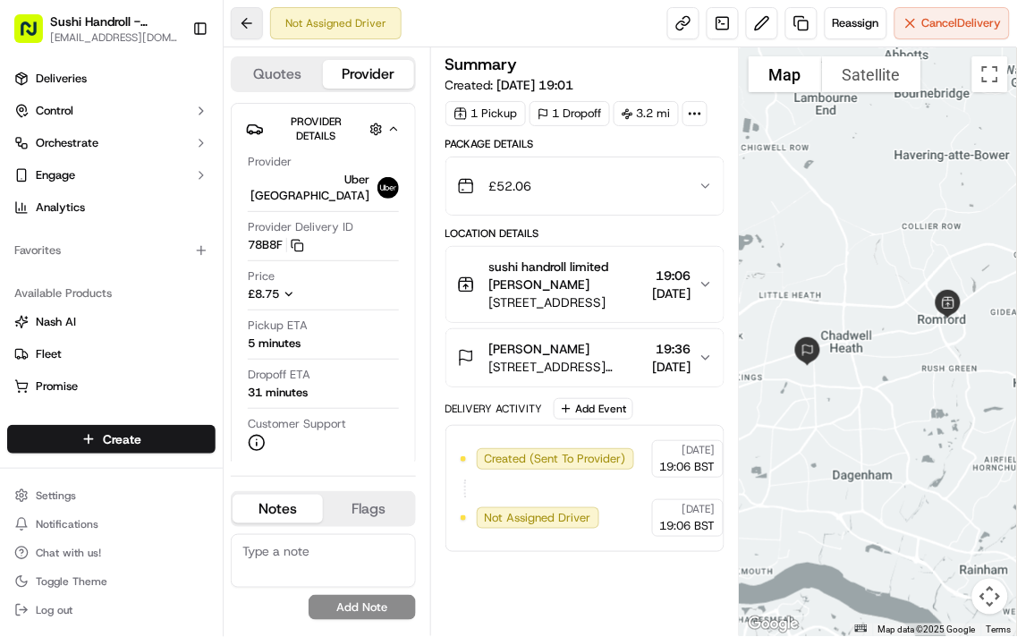
click at [256, 29] on button at bounding box center [247, 23] width 32 height 32
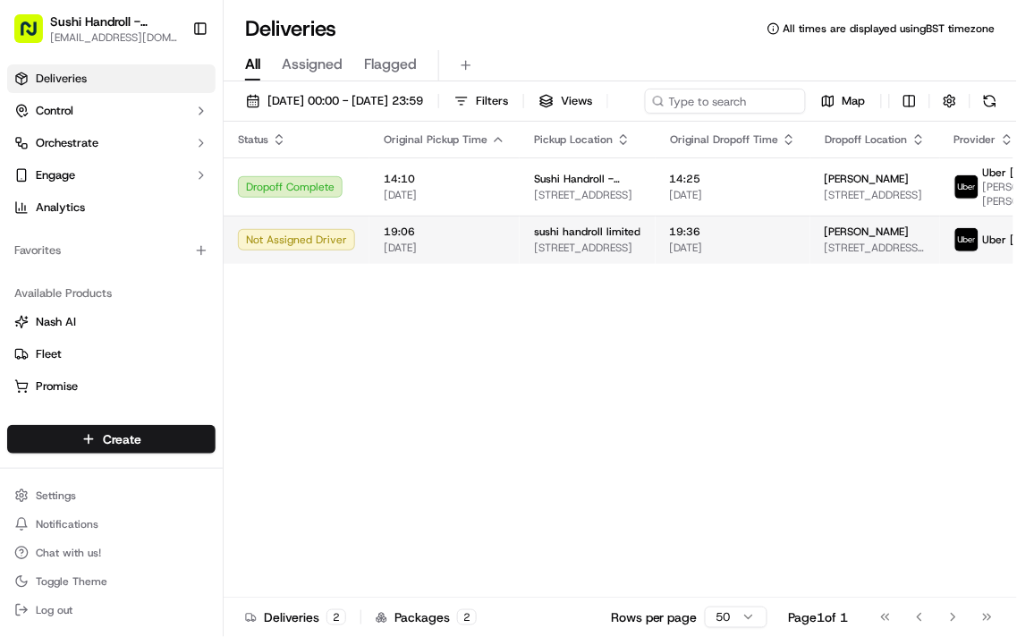
click at [481, 255] on span "[DATE]" at bounding box center [445, 248] width 122 height 14
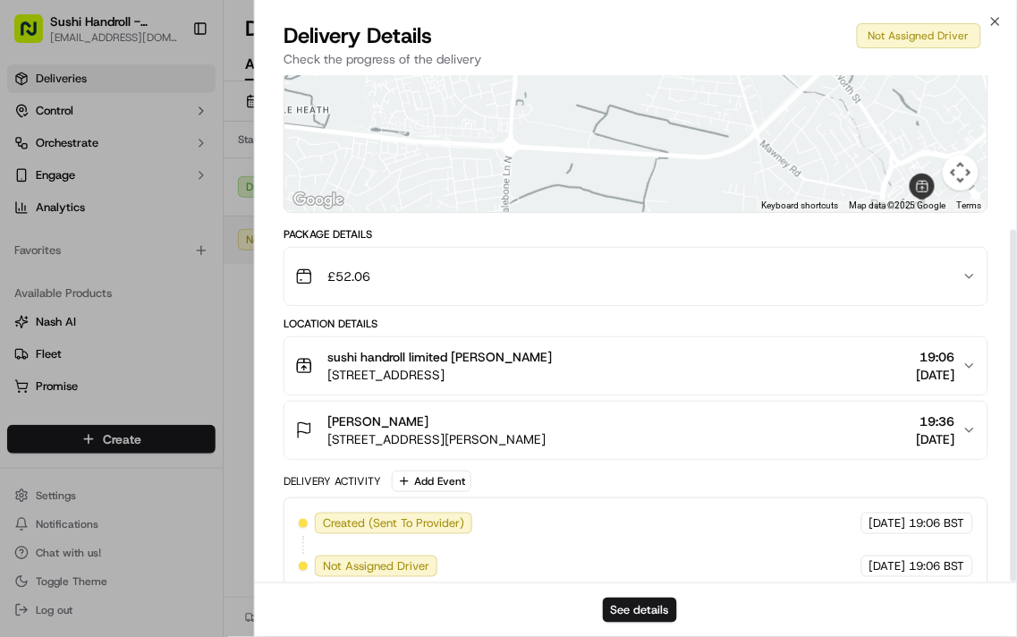
scroll to position [221, 0]
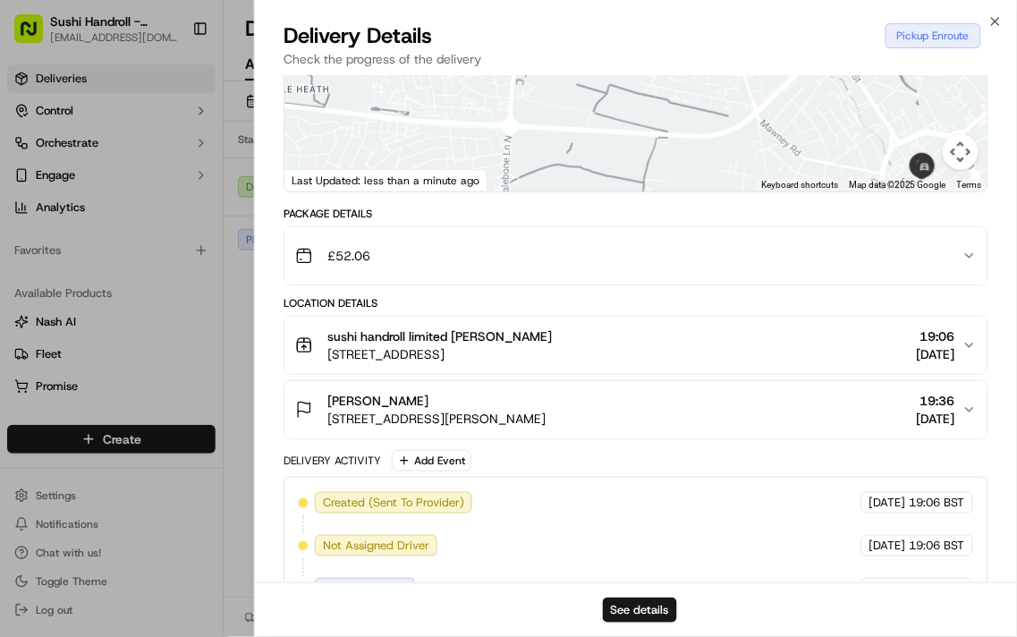
click at [166, 298] on div at bounding box center [508, 318] width 1017 height 637
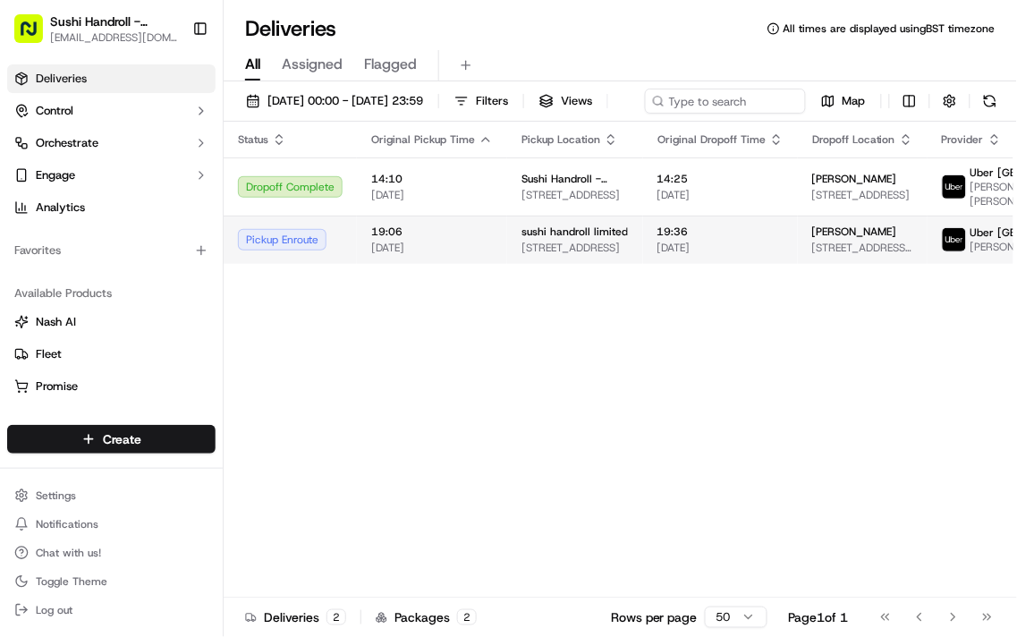
click at [445, 239] on span "19:06" at bounding box center [432, 232] width 122 height 14
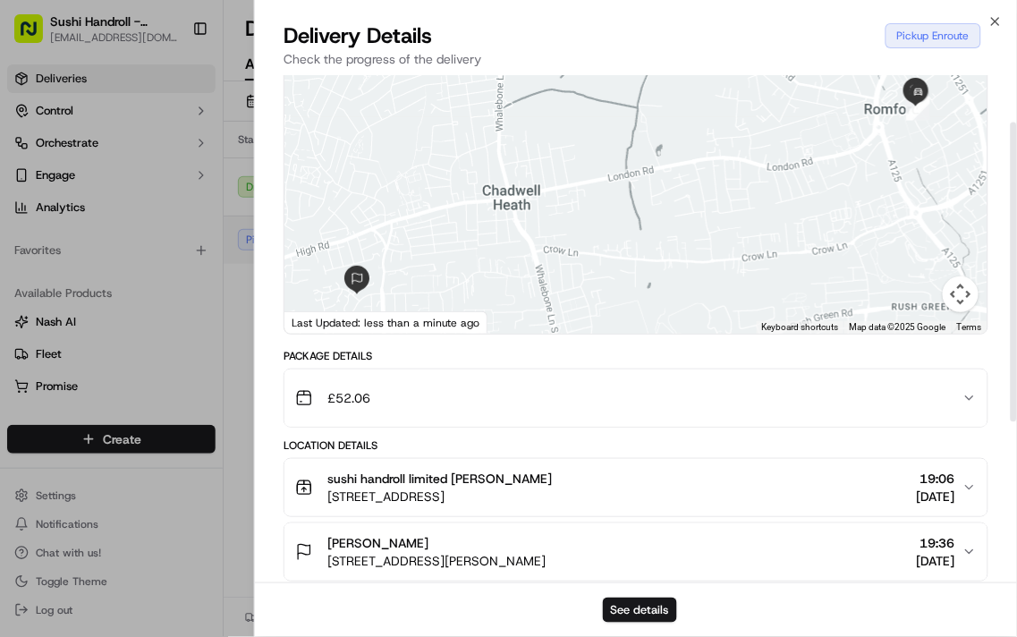
scroll to position [0, 0]
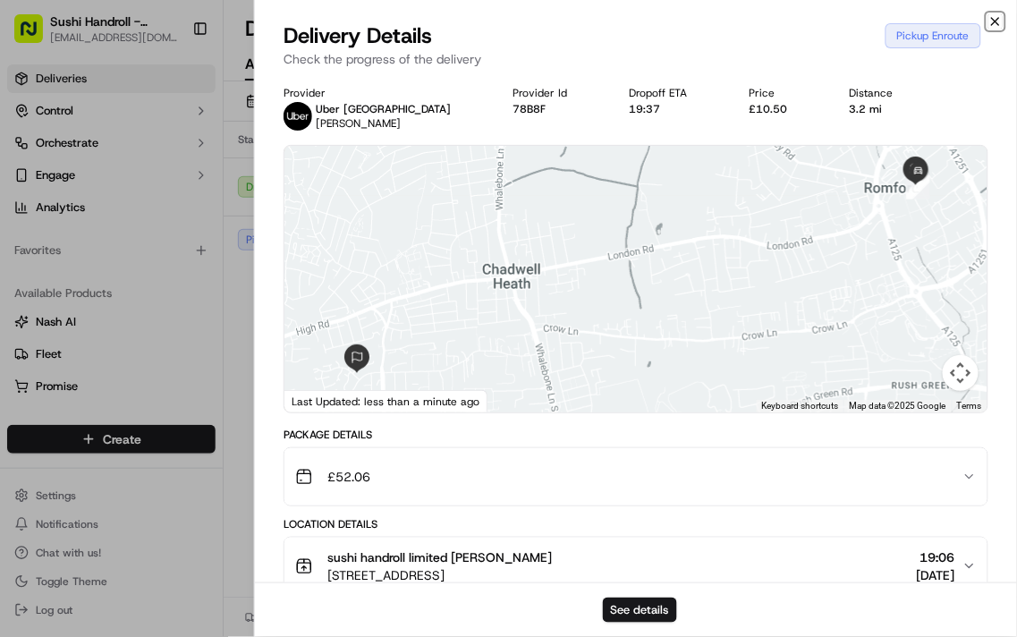
click at [997, 21] on icon "button" at bounding box center [995, 21] width 7 height 7
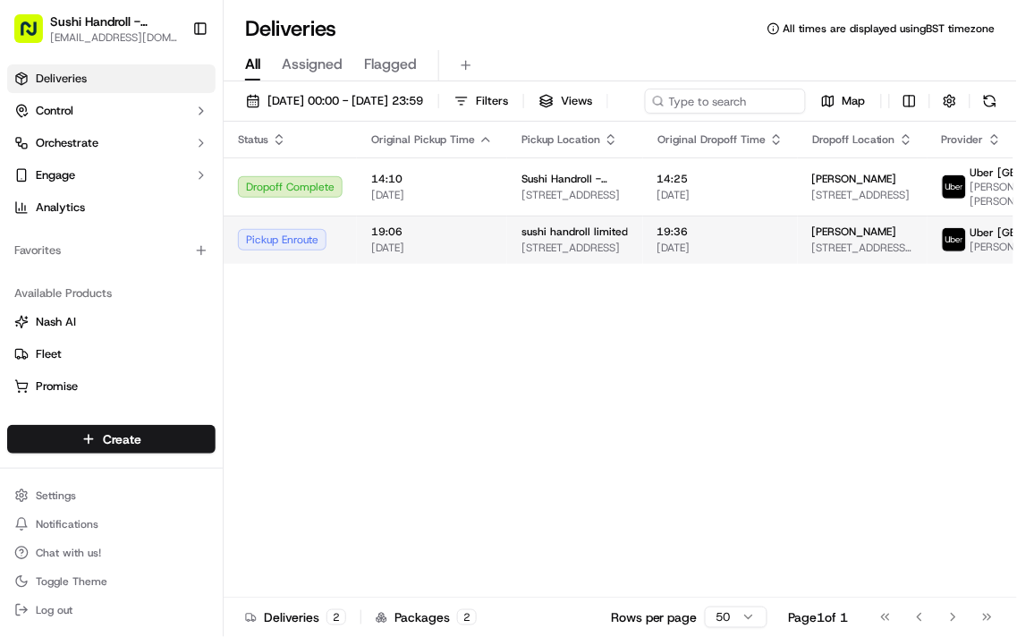
click at [522, 239] on span "sushi handroll limited" at bounding box center [575, 232] width 106 height 14
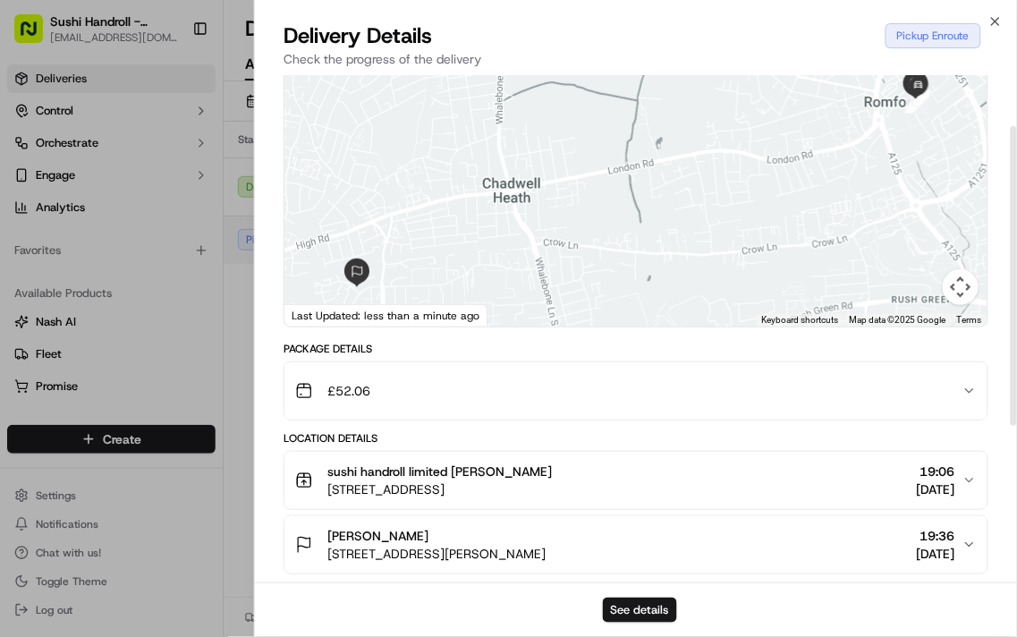
scroll to position [84, 0]
click at [1003, 25] on icon "button" at bounding box center [996, 21] width 14 height 14
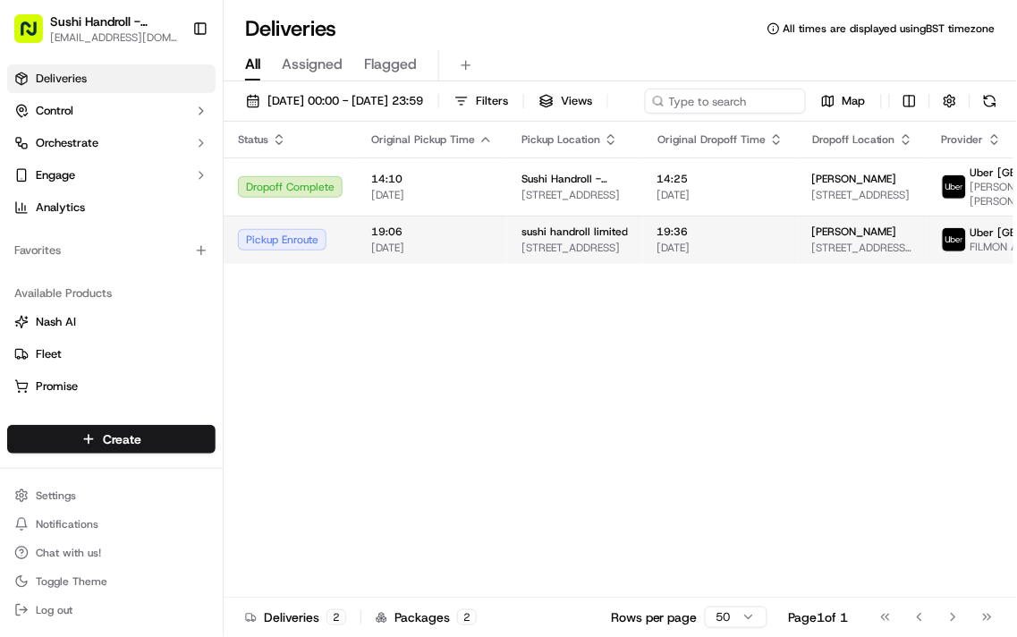
click at [439, 255] on span "[DATE]" at bounding box center [432, 248] width 122 height 14
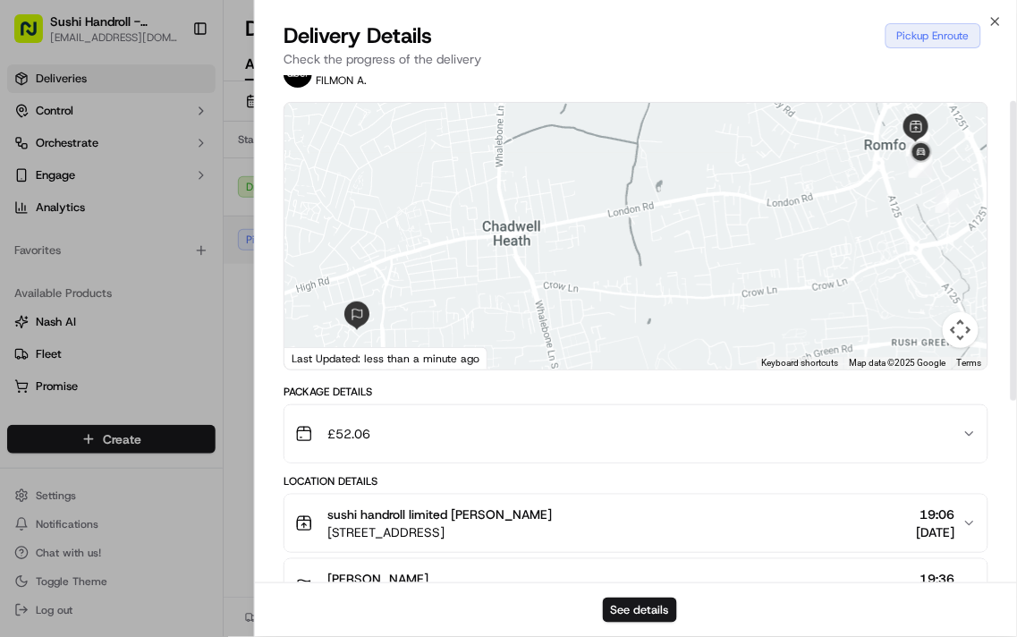
scroll to position [0, 0]
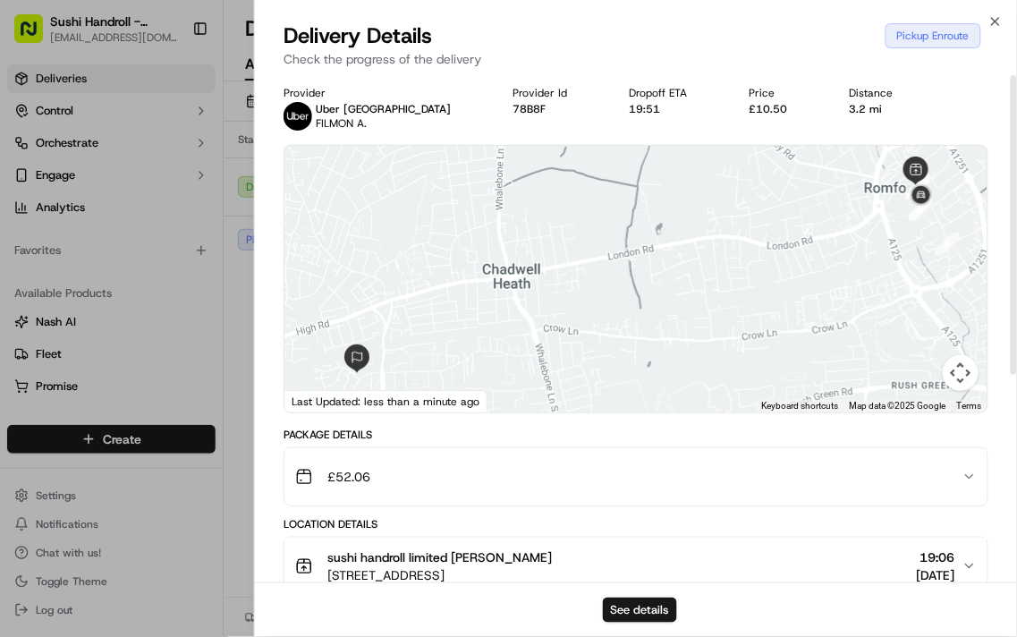
click at [941, 549] on span "19:06" at bounding box center [936, 558] width 38 height 18
click at [996, 21] on icon "button" at bounding box center [995, 21] width 7 height 7
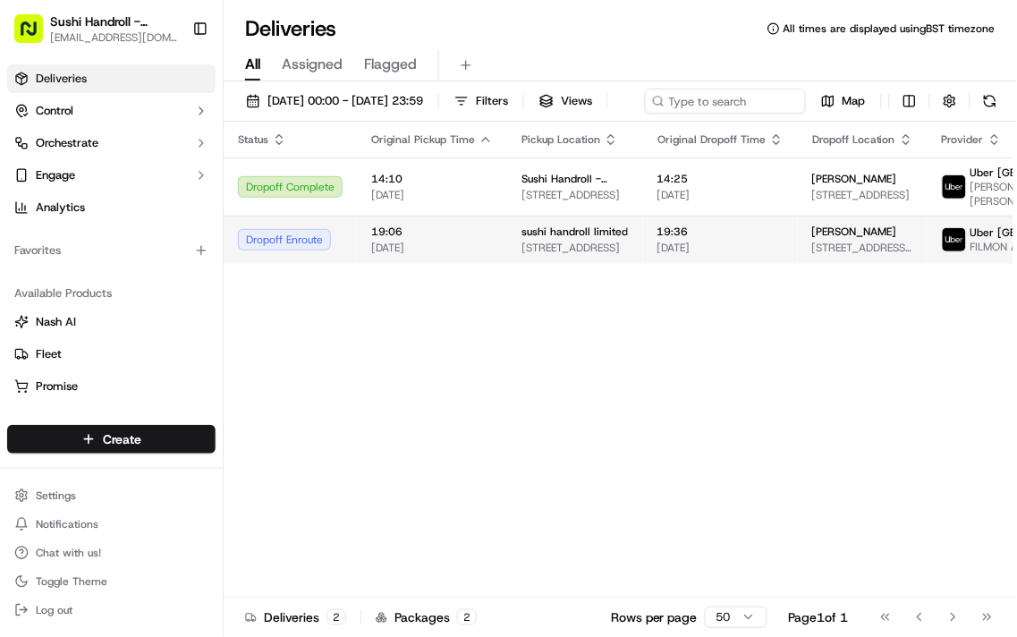
click at [399, 255] on span "[DATE]" at bounding box center [432, 248] width 122 height 14
